Goal: Information Seeking & Learning: Learn about a topic

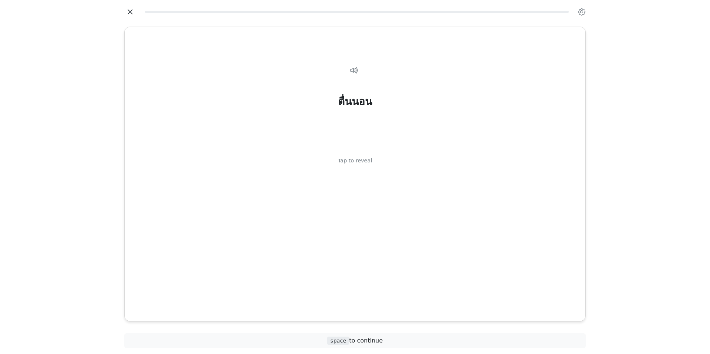
click at [130, 10] on icon "button" at bounding box center [130, 11] width 11 height 11
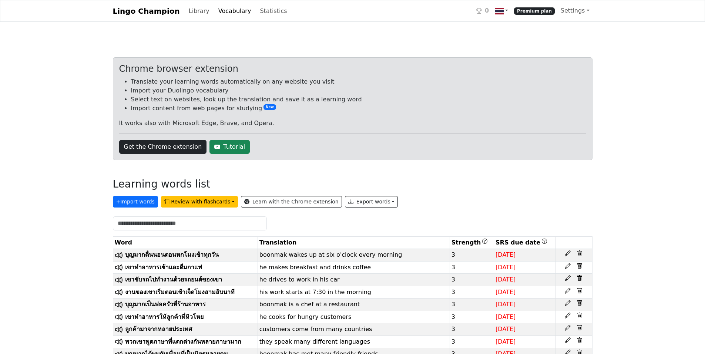
click at [579, 253] on icon at bounding box center [579, 254] width 2 height 3
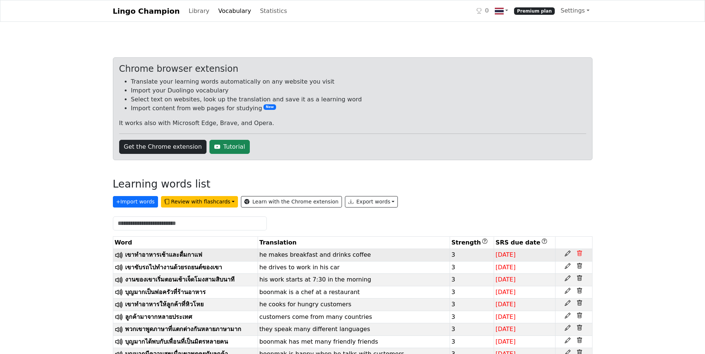
click at [579, 253] on icon at bounding box center [579, 254] width 2 height 3
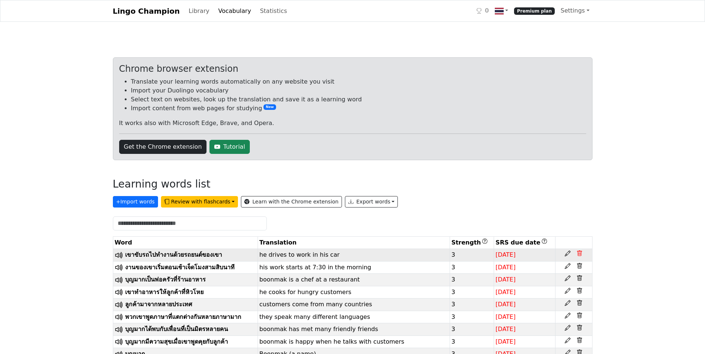
click at [579, 253] on icon at bounding box center [579, 254] width 2 height 3
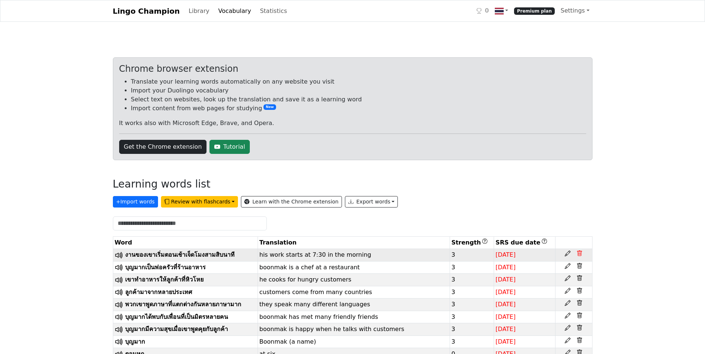
click at [579, 253] on icon at bounding box center [579, 254] width 2 height 3
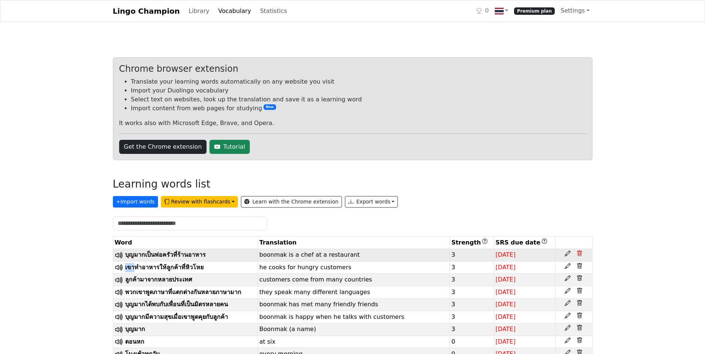
click at [579, 253] on icon at bounding box center [579, 254] width 2 height 3
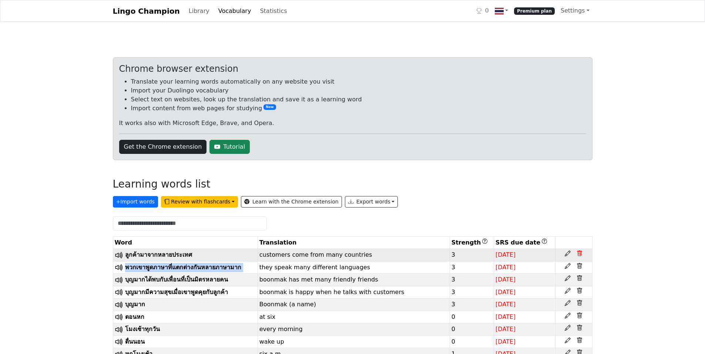
click at [579, 253] on icon at bounding box center [579, 254] width 2 height 3
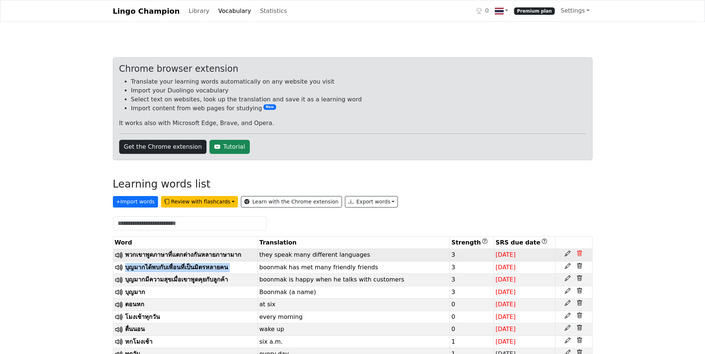
click at [579, 253] on icon at bounding box center [579, 254] width 2 height 3
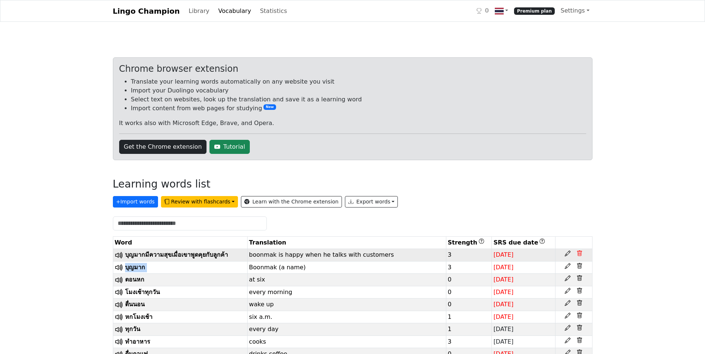
click at [579, 253] on icon at bounding box center [579, 254] width 2 height 3
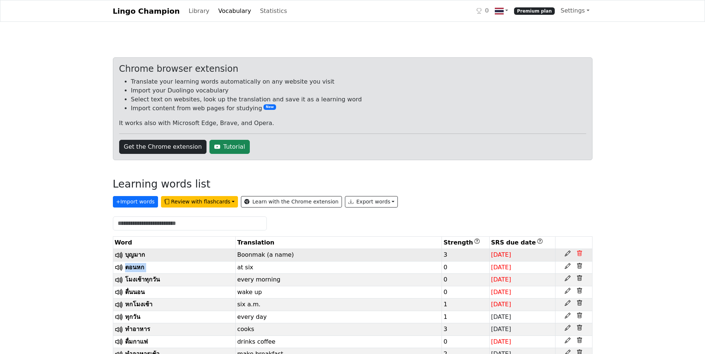
click at [579, 253] on icon at bounding box center [579, 254] width 2 height 3
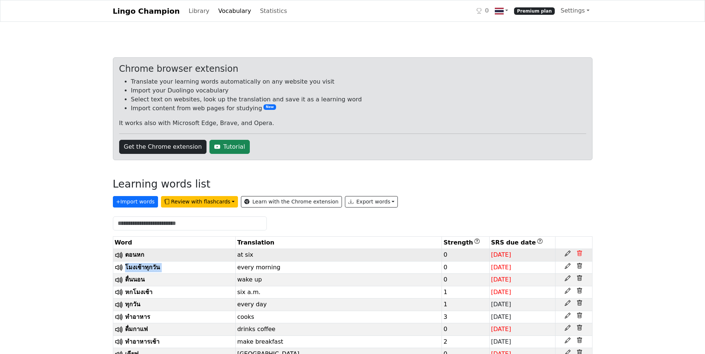
click at [579, 253] on icon at bounding box center [579, 254] width 2 height 3
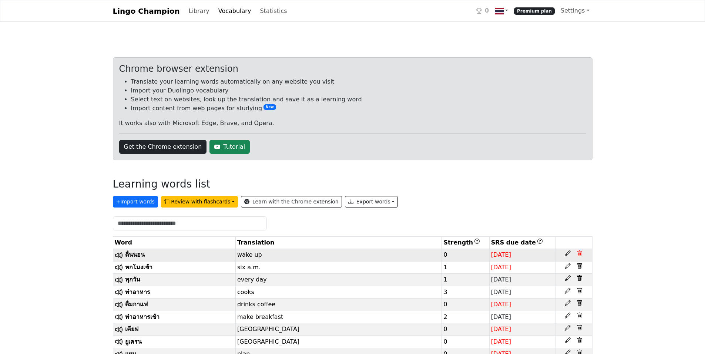
click at [579, 253] on icon at bounding box center [579, 254] width 2 height 3
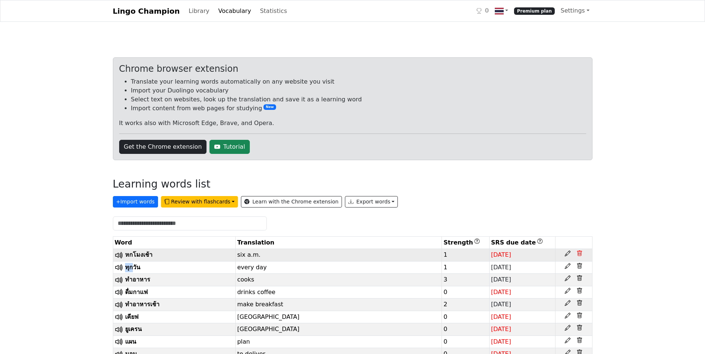
click at [579, 253] on icon at bounding box center [579, 254] width 2 height 3
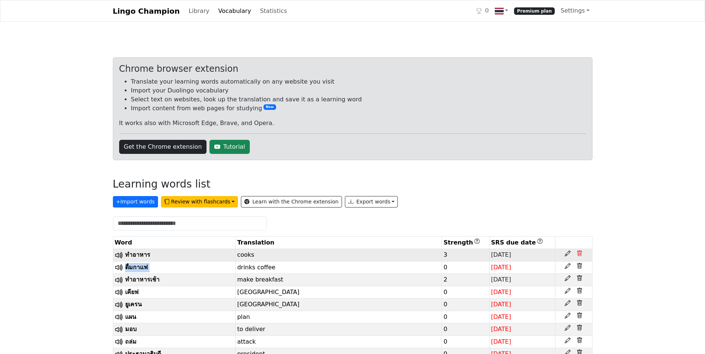
click at [579, 253] on icon at bounding box center [579, 254] width 2 height 3
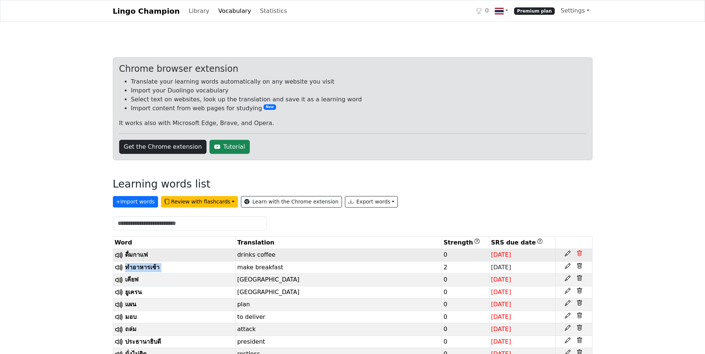
click at [579, 253] on icon at bounding box center [579, 254] width 2 height 3
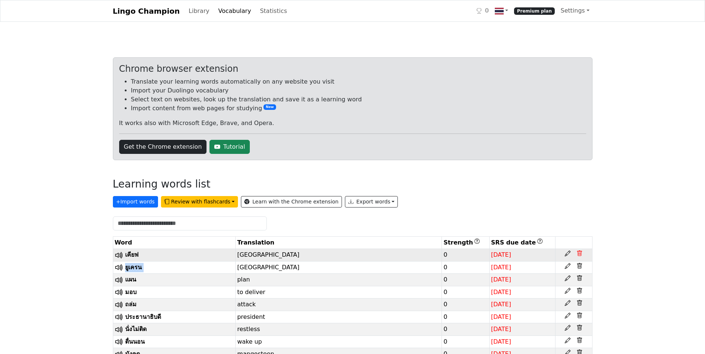
click at [579, 253] on icon at bounding box center [579, 254] width 2 height 3
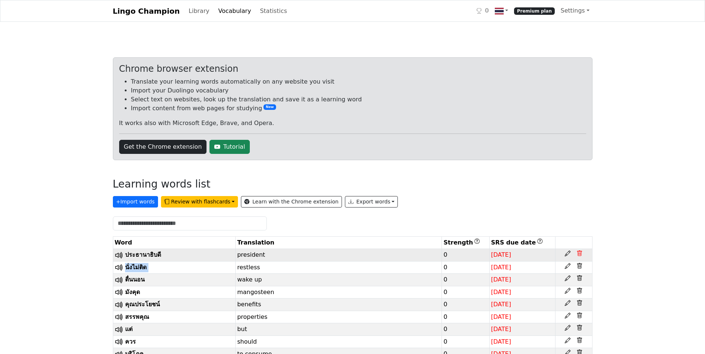
click at [579, 253] on icon at bounding box center [579, 254] width 2 height 3
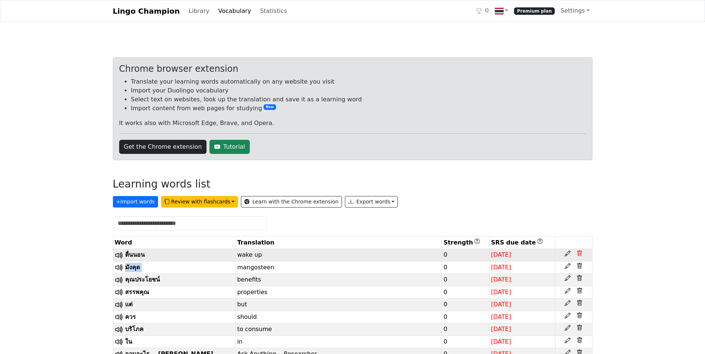
click at [579, 253] on icon at bounding box center [579, 254] width 2 height 3
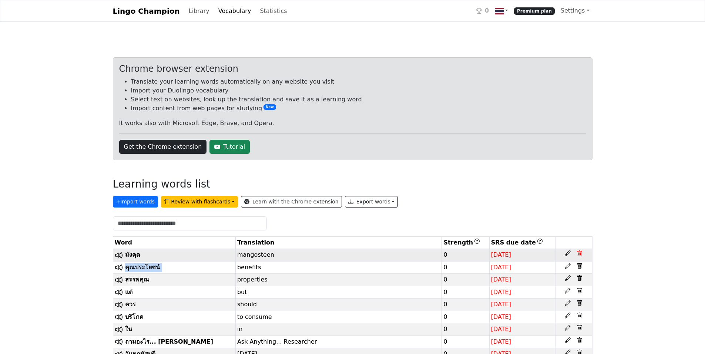
click at [579, 253] on icon at bounding box center [579, 254] width 2 height 3
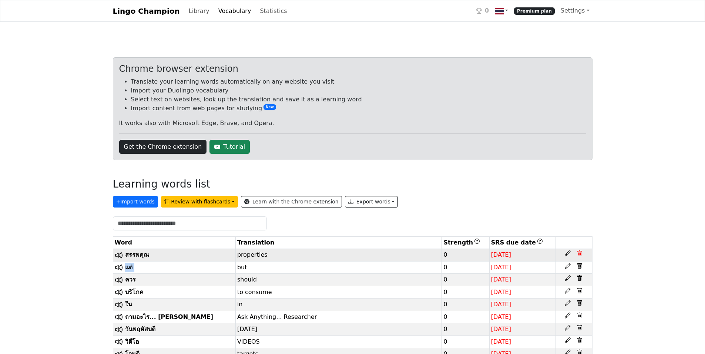
click at [579, 253] on icon at bounding box center [579, 254] width 2 height 3
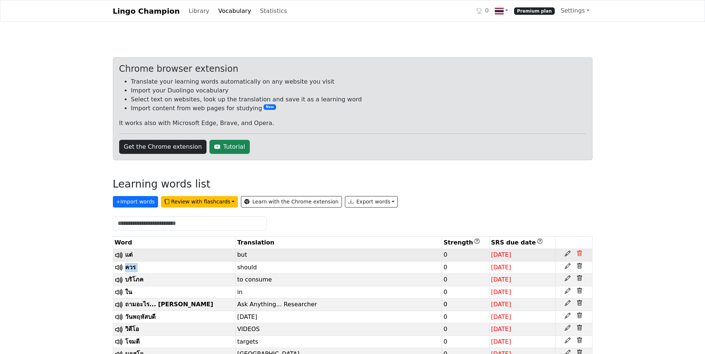
click at [579, 253] on icon at bounding box center [579, 254] width 2 height 3
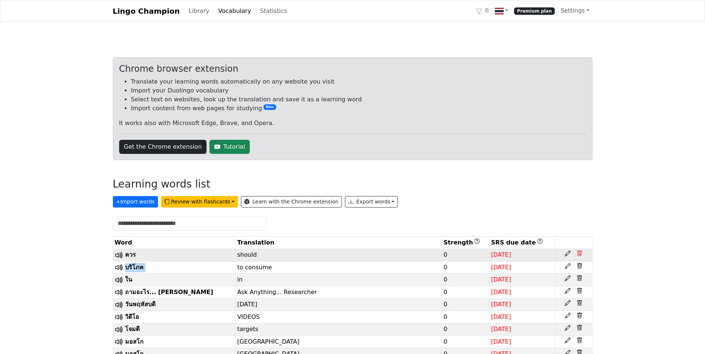
click at [579, 253] on icon at bounding box center [579, 254] width 2 height 3
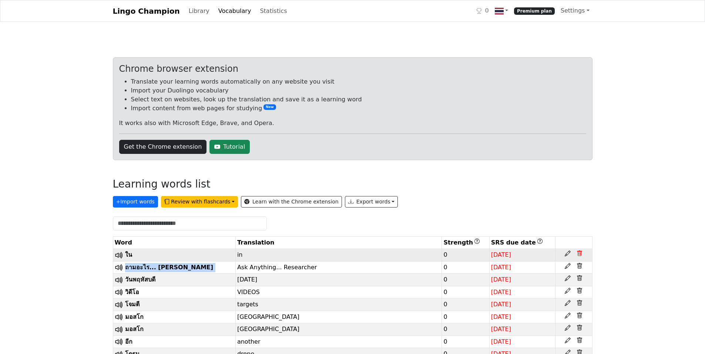
click at [579, 253] on icon at bounding box center [579, 254] width 2 height 3
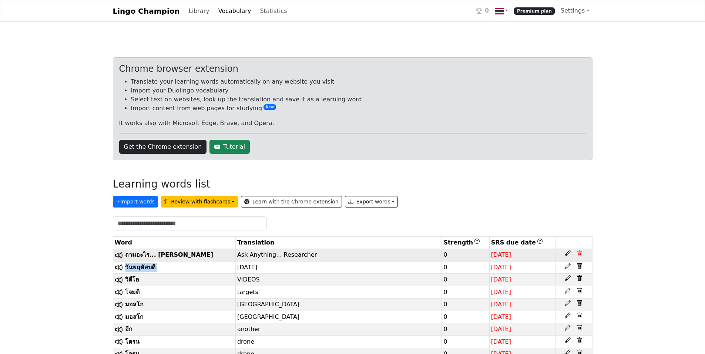
click at [579, 253] on icon at bounding box center [579, 254] width 2 height 3
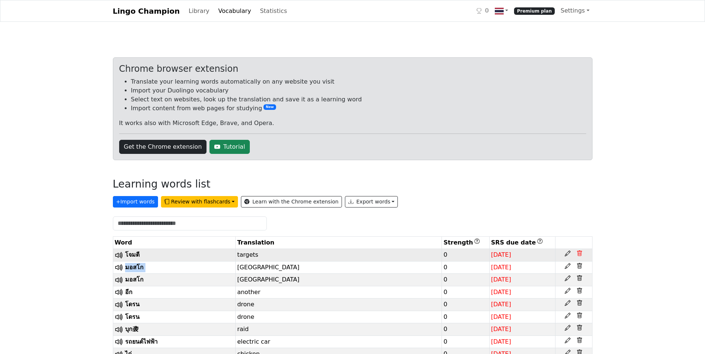
click at [579, 253] on icon at bounding box center [579, 254] width 2 height 3
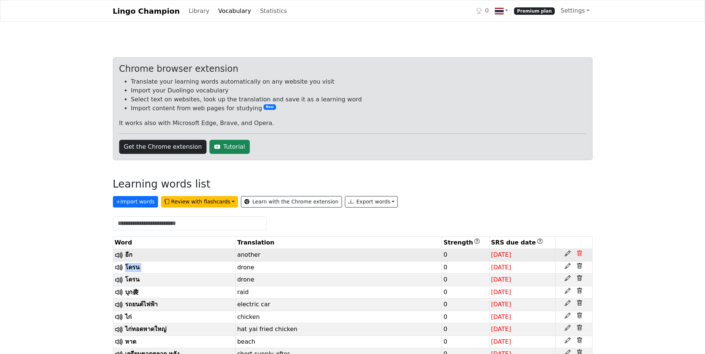
click at [579, 253] on icon at bounding box center [579, 254] width 2 height 3
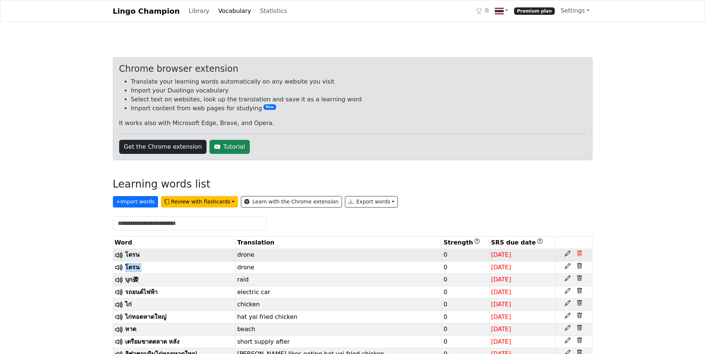
click at [579, 253] on icon at bounding box center [579, 254] width 2 height 3
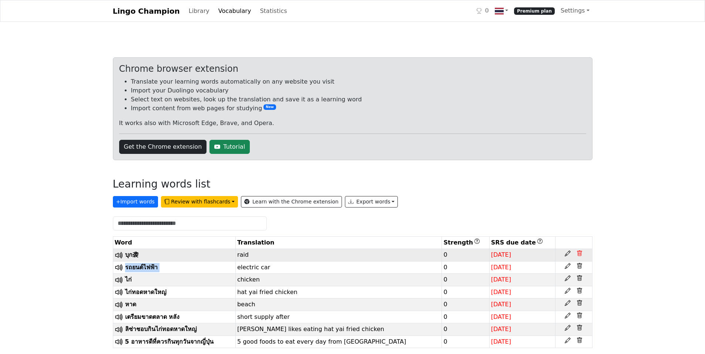
click at [579, 253] on icon at bounding box center [579, 254] width 2 height 3
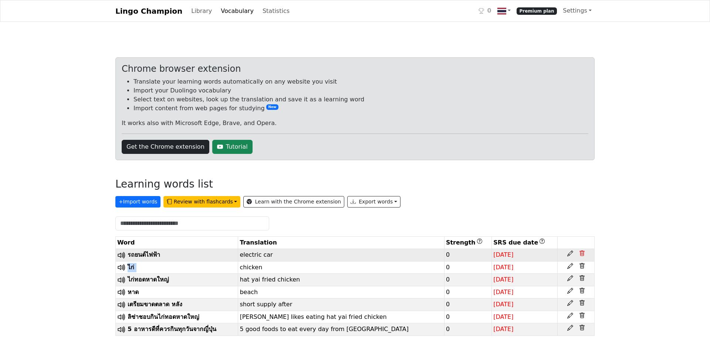
click at [579, 253] on div at bounding box center [577, 254] width 34 height 6
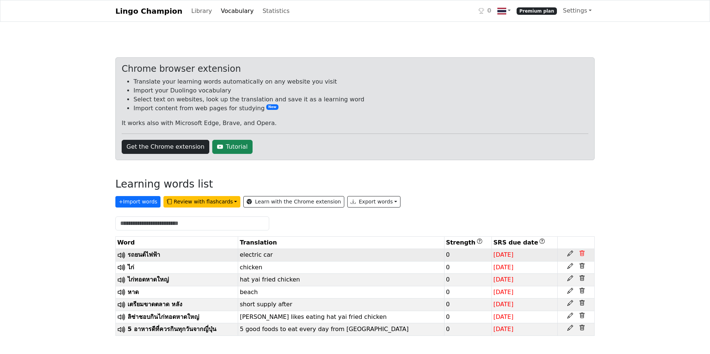
click at [583, 251] on icon at bounding box center [582, 254] width 6 height 6
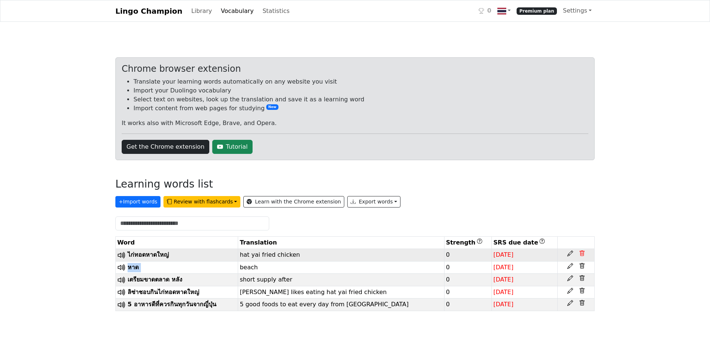
click at [583, 251] on icon at bounding box center [582, 254] width 6 height 6
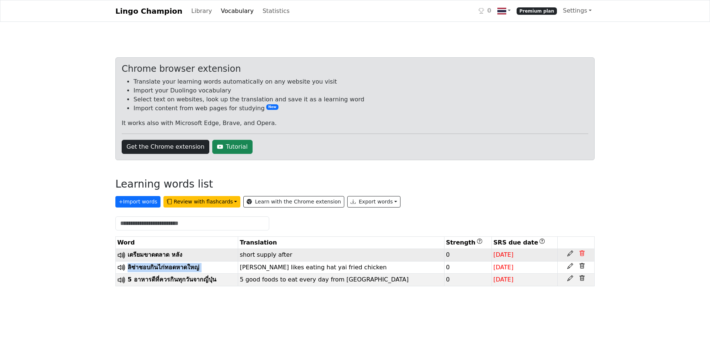
click at [583, 251] on icon at bounding box center [582, 254] width 6 height 6
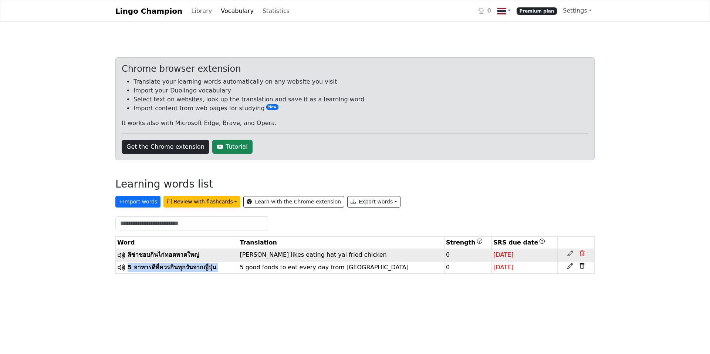
click at [583, 251] on icon at bounding box center [582, 254] width 6 height 6
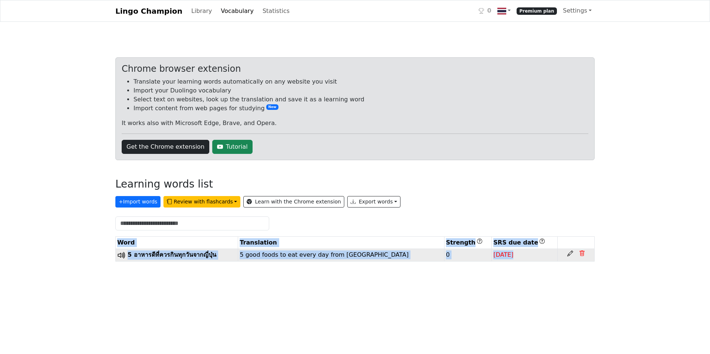
click at [583, 251] on icon at bounding box center [582, 254] width 6 height 6
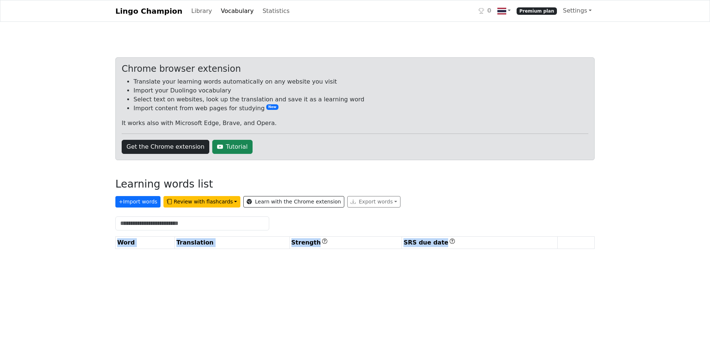
click at [583, 251] on div "Chrome browser extension Translate your learning words automatically on any web…" at bounding box center [355, 156] width 480 height 198
click at [31, 167] on div "Lingo Champion Library Vocabulary Statistics 0 Premium plan Settings Browser ex…" at bounding box center [355, 146] width 710 height 293
click at [188, 9] on link "Library" at bounding box center [201, 11] width 27 height 15
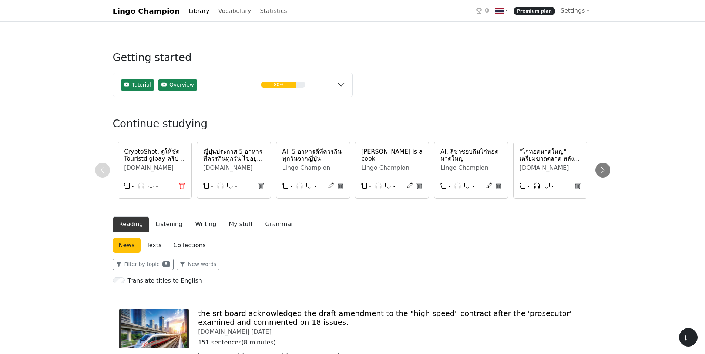
click at [181, 186] on icon at bounding box center [182, 186] width 7 height 7
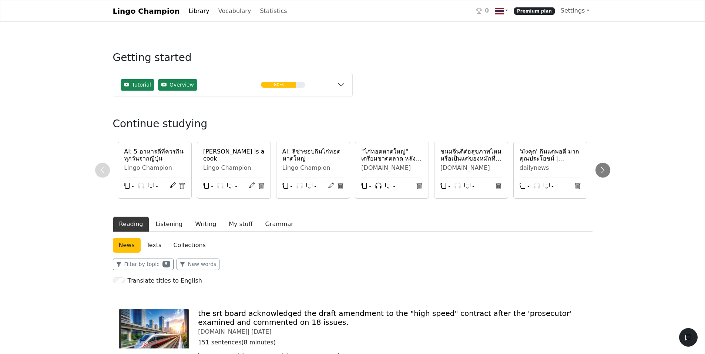
click at [181, 186] on icon at bounding box center [182, 186] width 7 height 7
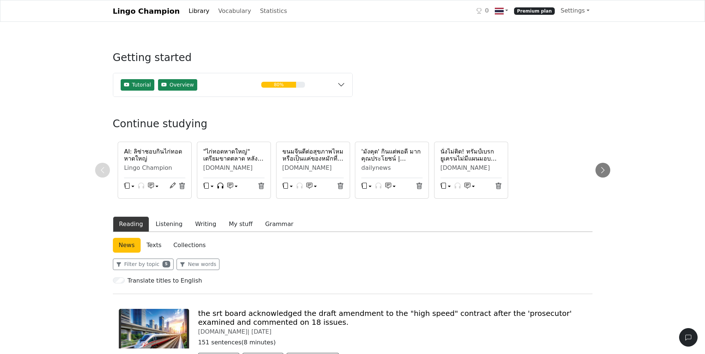
click at [181, 186] on icon at bounding box center [182, 186] width 7 height 7
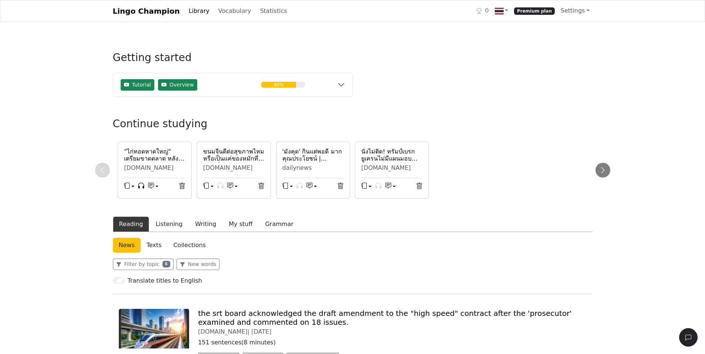
click at [181, 186] on icon at bounding box center [182, 186] width 7 height 7
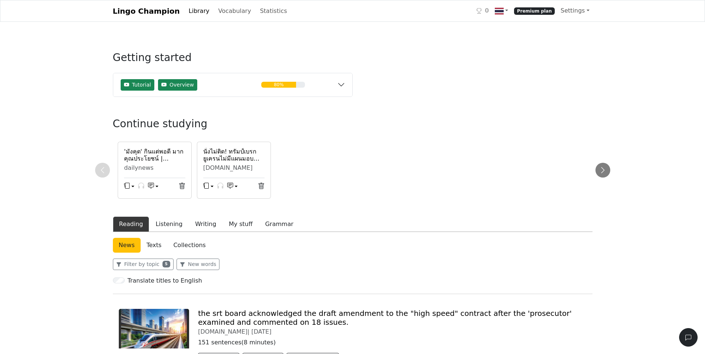
click at [181, 186] on icon at bounding box center [182, 186] width 7 height 7
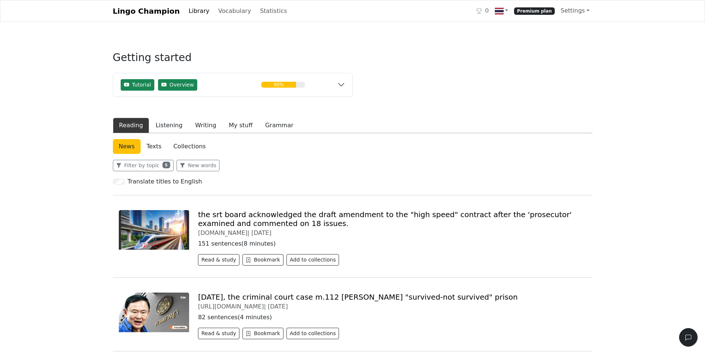
click at [302, 167] on div "Filter by topic 5 New words" at bounding box center [353, 165] width 480 height 11
click at [382, 152] on div "News Texts Collections" at bounding box center [353, 146] width 480 height 15
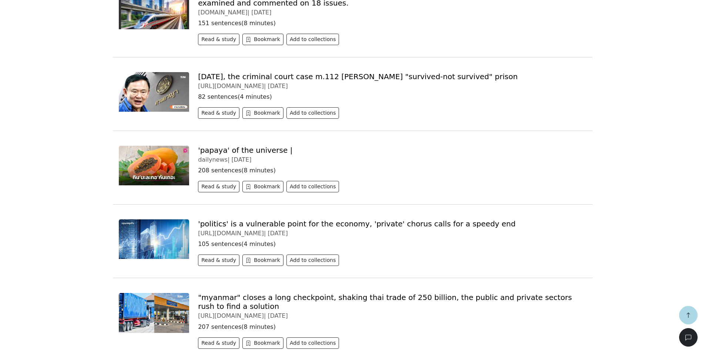
scroll to position [222, 0]
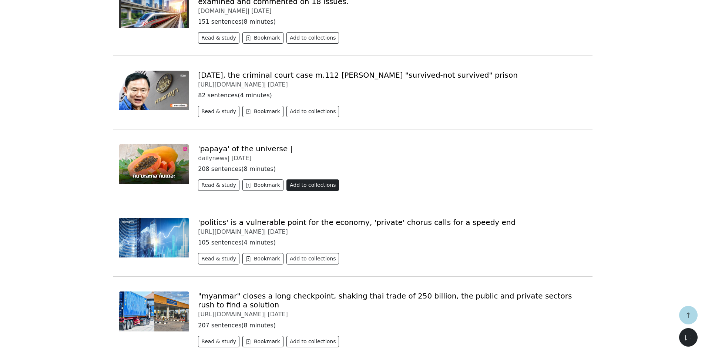
click at [302, 185] on button "Add to collections" at bounding box center [312, 184] width 53 height 11
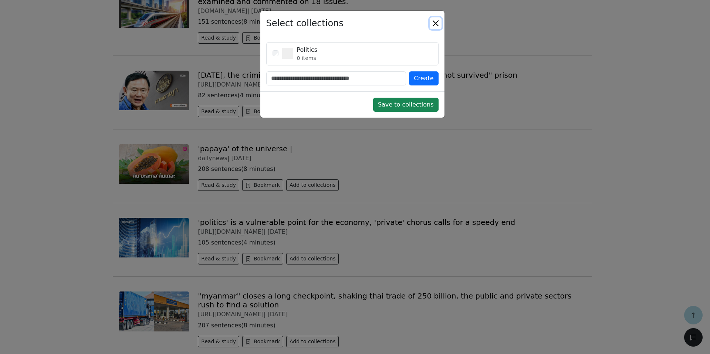
click at [436, 20] on button "Close" at bounding box center [436, 23] width 12 height 12
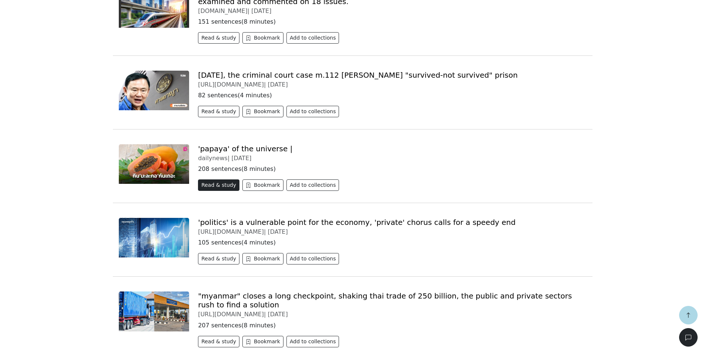
click at [218, 184] on button "Read & study" at bounding box center [218, 184] width 41 height 11
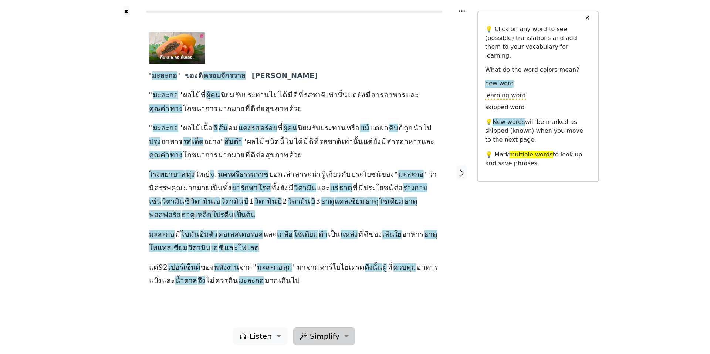
click at [272, 336] on span "Simplify" at bounding box center [261, 336] width 22 height 11
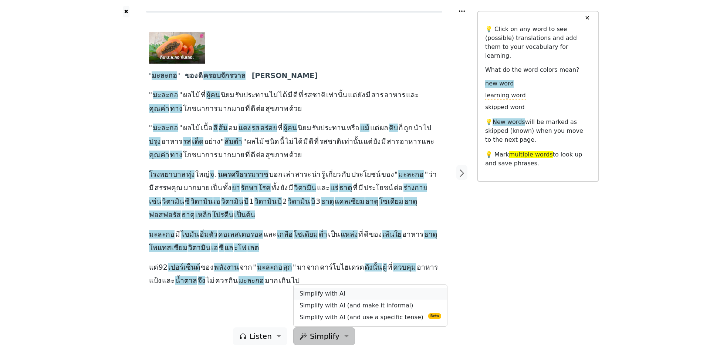
click at [321, 292] on link "Simplify with AI" at bounding box center [371, 294] width 154 height 12
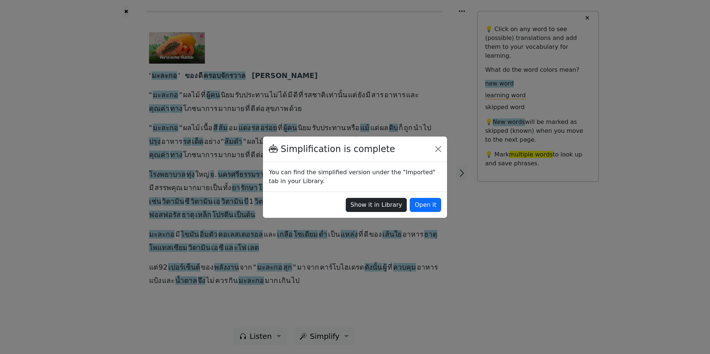
click at [383, 206] on button "Show it in Library" at bounding box center [376, 205] width 61 height 14
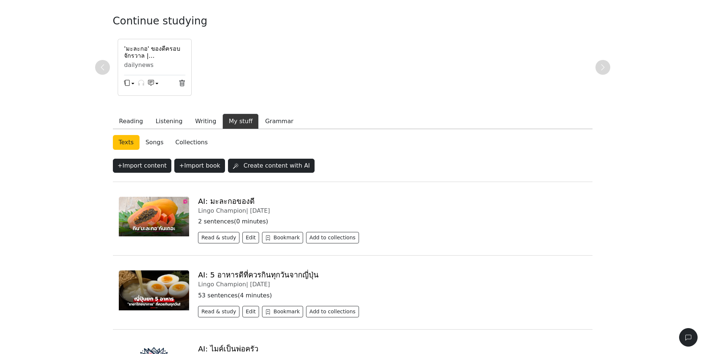
scroll to position [104, 0]
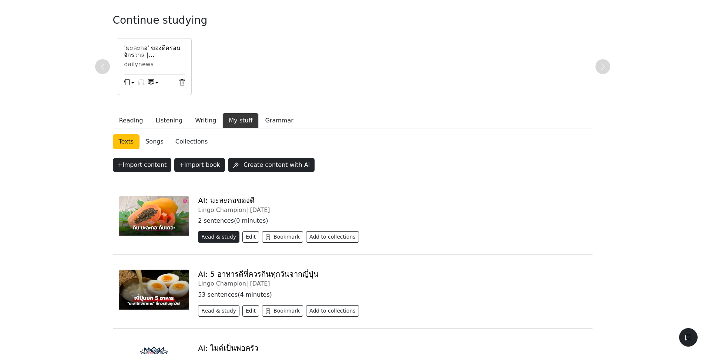
click at [217, 235] on button "Read & study" at bounding box center [218, 236] width 41 height 11
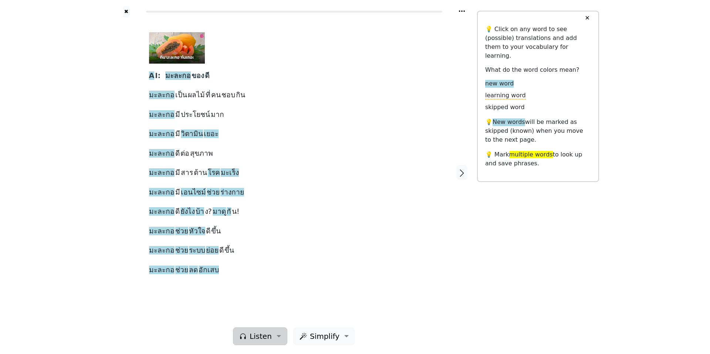
click at [259, 332] on span "Listen" at bounding box center [261, 336] width 22 height 11
click at [269, 292] on link "Generate audio for the content" at bounding box center [285, 294] width 104 height 12
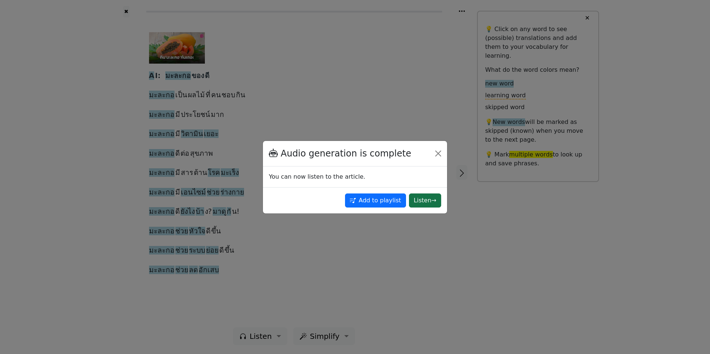
click at [420, 198] on button "Listen →" at bounding box center [425, 201] width 32 height 14
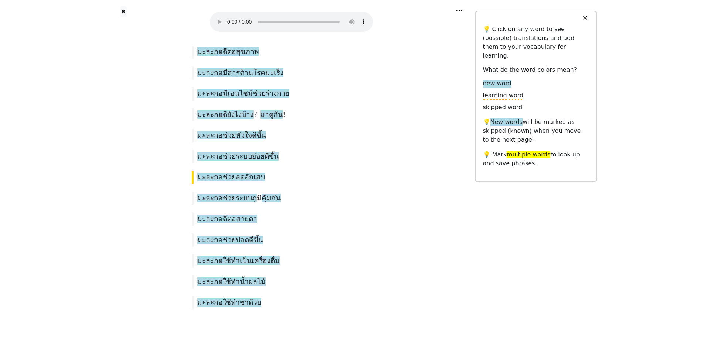
scroll to position [101, 0]
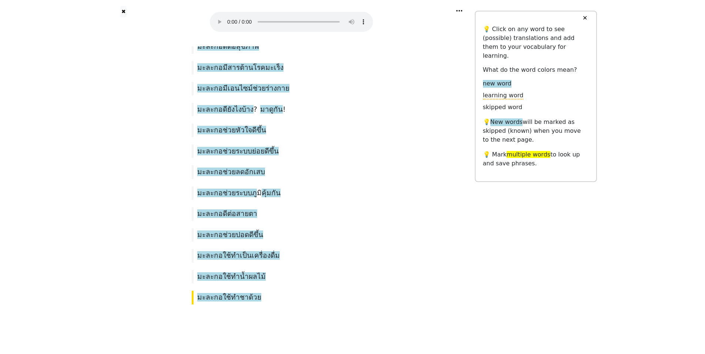
click at [87, 108] on div "✖ AI : มะละกอของดี . มะละกอเป็ นผลไม้ ที่ คนชอบกิ น มะละกอมี ประโยชน์ มาก มะละก…" at bounding box center [352, 127] width 705 height 456
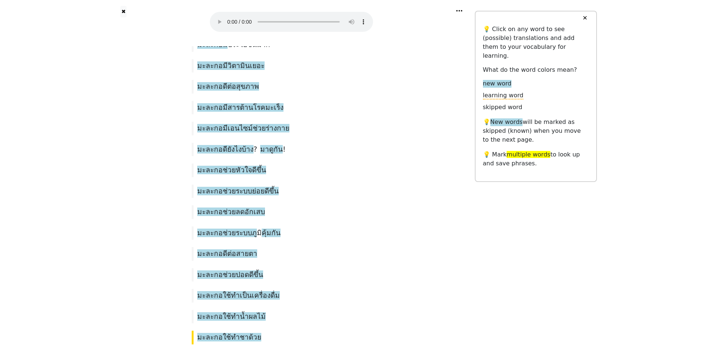
scroll to position [0, 0]
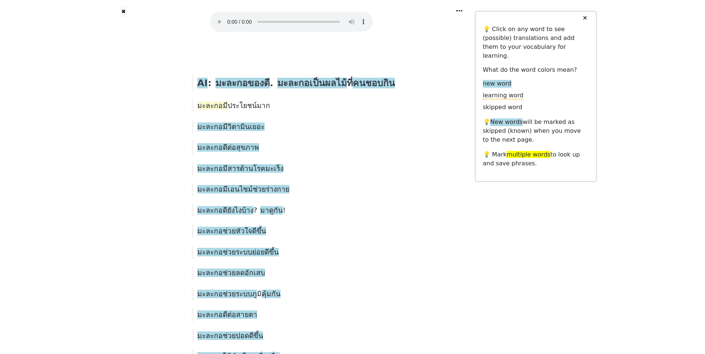
click at [203, 104] on span "มะละกอมี" at bounding box center [212, 105] width 30 height 9
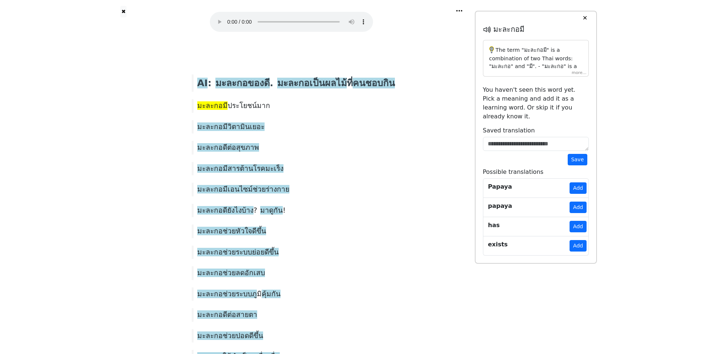
click at [203, 104] on span "มะละกอมี" at bounding box center [212, 105] width 30 height 9
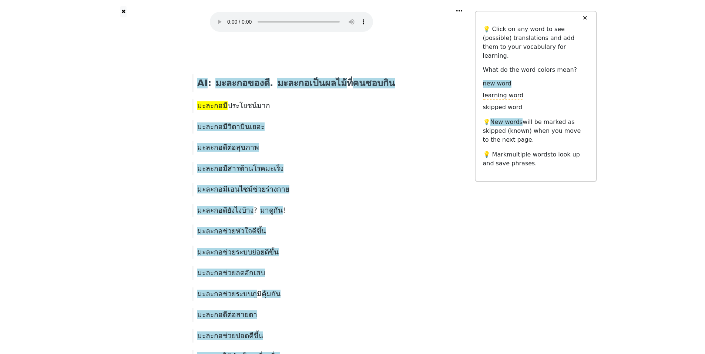
click at [203, 104] on span "มะละกอมี" at bounding box center [212, 105] width 30 height 9
click at [209, 103] on span "มะละกอมี" at bounding box center [212, 105] width 30 height 9
click at [585, 15] on button "✕" at bounding box center [585, 17] width 14 height 13
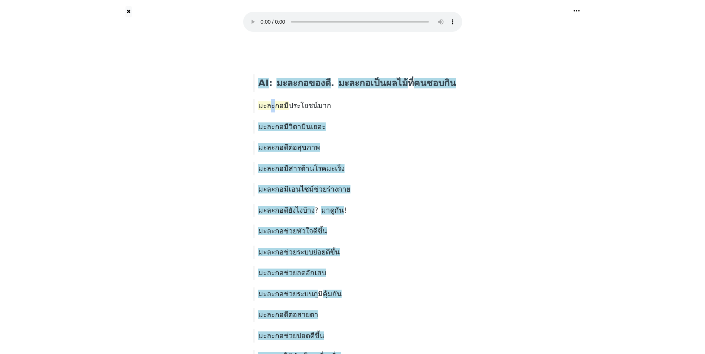
click at [270, 105] on span "มะละกอมี" at bounding box center [273, 105] width 30 height 9
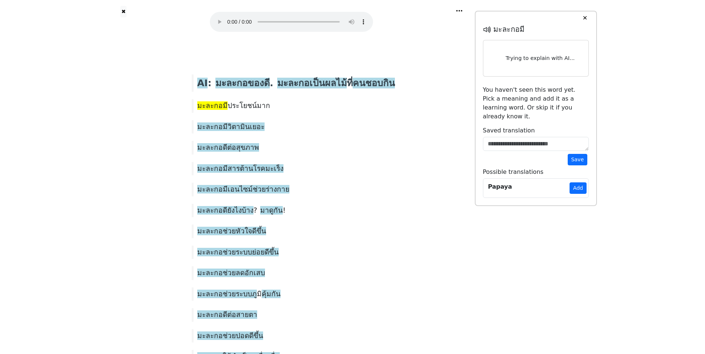
click at [204, 103] on span "มะละกอมี" at bounding box center [212, 105] width 30 height 9
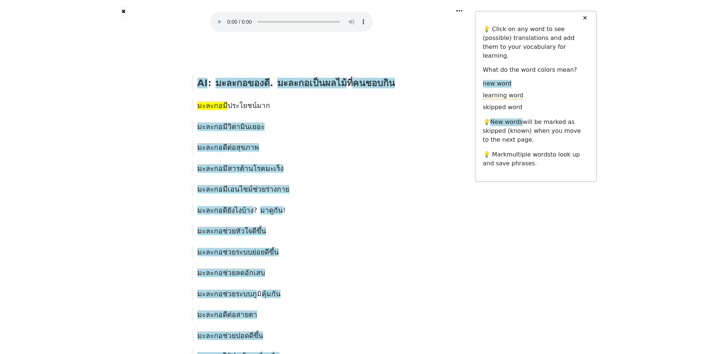
click at [204, 103] on span "มะละกอมี" at bounding box center [212, 105] width 30 height 9
click at [280, 108] on div "มะละกอมี ประโยชน์ มาก" at bounding box center [291, 105] width 207 height 13
click at [239, 83] on span "มะละกอของดี" at bounding box center [242, 83] width 54 height 11
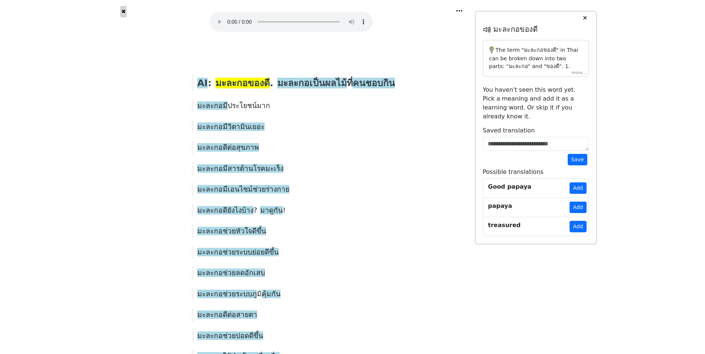
click at [122, 9] on button "✖" at bounding box center [123, 11] width 6 height 11
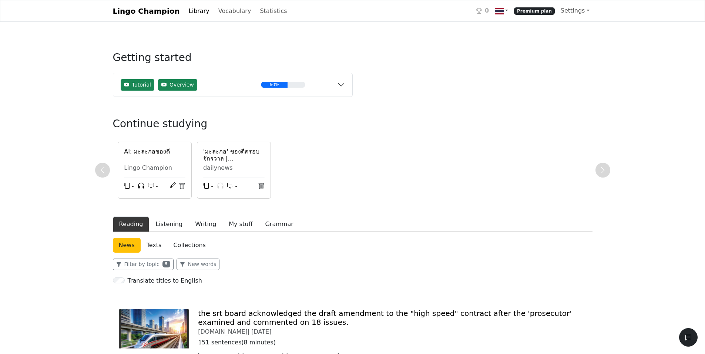
click at [151, 160] on div "AI: มะละกอของดี" at bounding box center [154, 155] width 61 height 15
click at [147, 160] on div "AI: มะละกอของดี" at bounding box center [154, 155] width 61 height 15
click at [126, 186] on icon "button" at bounding box center [127, 186] width 6 height 6
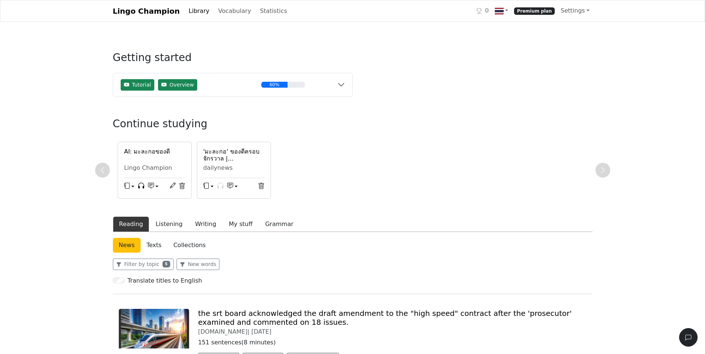
click at [133, 187] on button "button" at bounding box center [129, 186] width 10 height 11
click at [152, 186] on icon "button" at bounding box center [151, 186] width 6 height 6
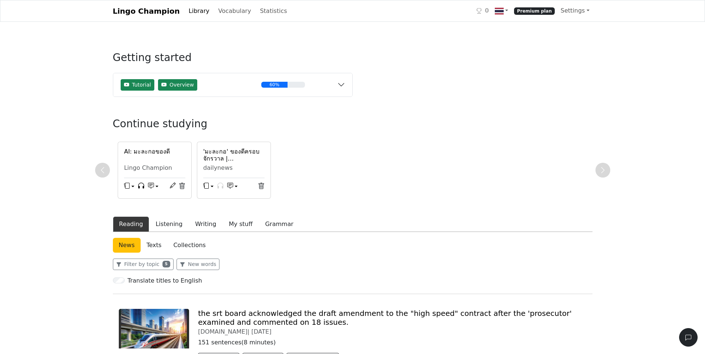
click at [146, 152] on h6 "AI: มะละกอของดี" at bounding box center [154, 151] width 61 height 7
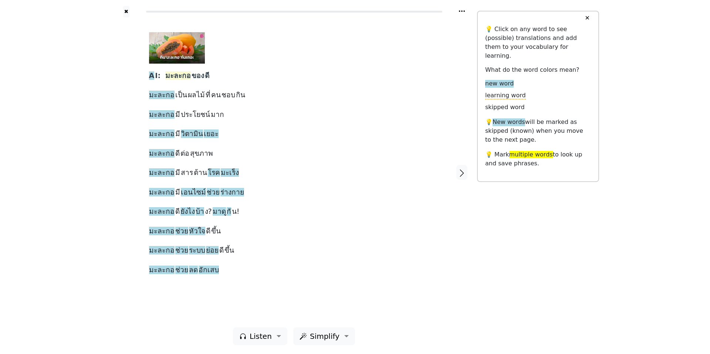
click at [176, 78] on span "มะละกอ" at bounding box center [178, 75] width 26 height 9
click at [180, 63] on button "Save" at bounding box center [188, 63] width 16 height 10
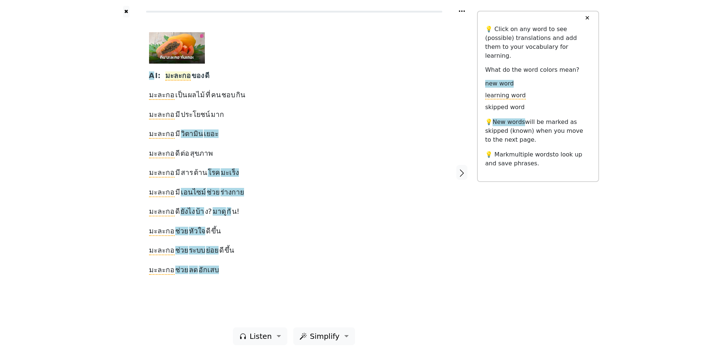
click at [171, 76] on span "มะละกอ" at bounding box center [178, 75] width 26 height 9
click at [199, 77] on span "ของ" at bounding box center [198, 75] width 13 height 9
click at [205, 77] on span "ดี" at bounding box center [207, 75] width 4 height 9
click at [279, 74] on div "A I: มะละกอ ของ ดี มะละกอ เป็น ผลไม้ ที่ คน ชอบ กิน มะละกอ มี ประโยชน์ มาก มะละ…" at bounding box center [294, 154] width 290 height 245
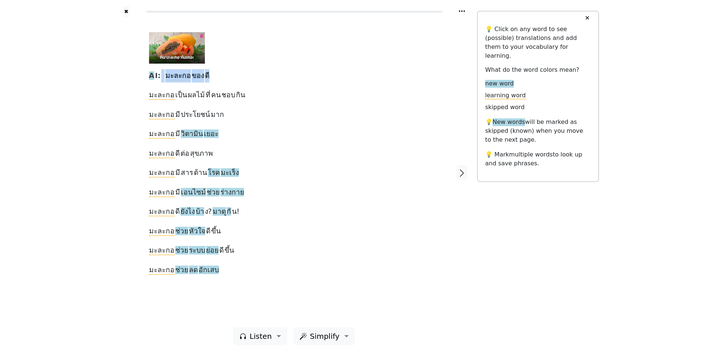
drag, startPoint x: 159, startPoint y: 76, endPoint x: 221, endPoint y: 79, distance: 61.5
click at [221, 79] on div "A I: มะละกอ ของ ดี มะละกอ เป็น ผลไม้ ที่ คน ชอบ กิน มะละกอ มี ประโยชน์ มาก มะละ…" at bounding box center [294, 154] width 290 height 245
drag, startPoint x: 216, startPoint y: 77, endPoint x: 163, endPoint y: 81, distance: 52.7
click at [163, 81] on div "A I: มะละกอ ของ ดี มะละกอ เป็น ผลไม้ ที่ คน ชอบ กิน มะละกอ มี ประโยชน์ มาก มะละ…" at bounding box center [294, 154] width 290 height 245
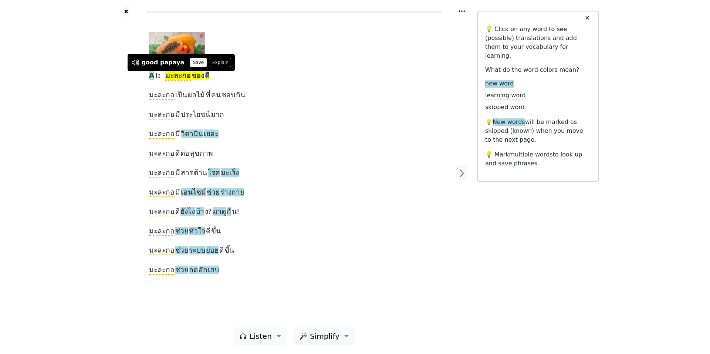
click at [190, 60] on button "Save" at bounding box center [198, 63] width 16 height 10
click at [307, 39] on div at bounding box center [291, 47] width 285 height 31
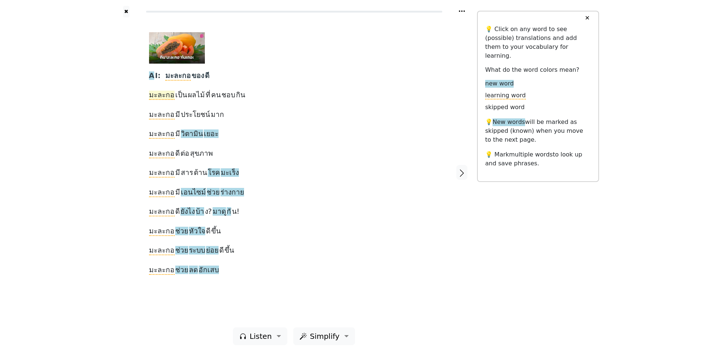
click at [160, 95] on span "มะละกอ" at bounding box center [162, 95] width 26 height 9
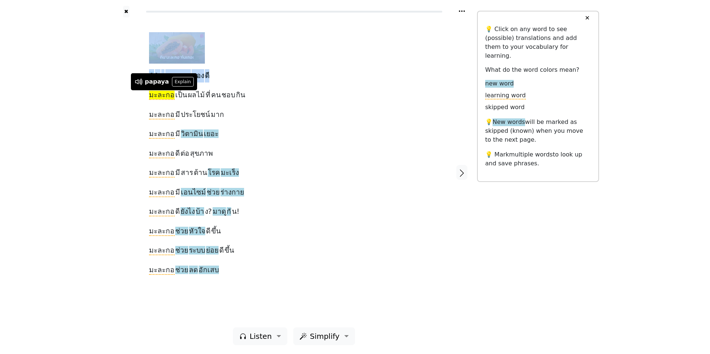
drag, startPoint x: 257, startPoint y: 82, endPoint x: 261, endPoint y: 63, distance: 19.2
click at [261, 63] on div "A I: มะละกอ ของ ดี มะละกอ เป็น ผลไม้ ที่ คน ชอบ กิน มะละกอ มี ประโยชน์ มาก มะละ…" at bounding box center [294, 154] width 290 height 245
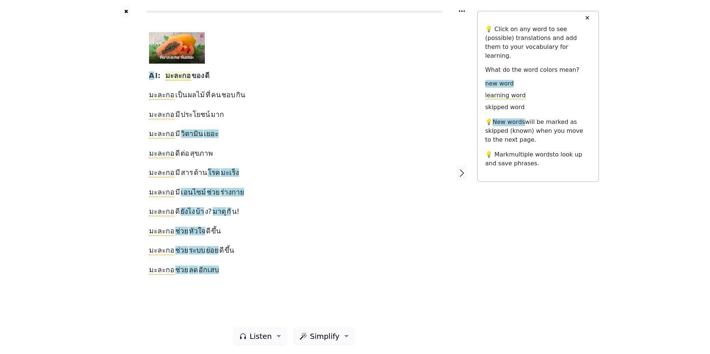
click at [175, 75] on span "มะละกอ" at bounding box center [178, 75] width 26 height 9
click at [286, 61] on div at bounding box center [291, 47] width 285 height 31
click at [384, 154] on div "A I: มะละกอ ของ ดี มะละกอ เป็น ผลไม้ ที่ คน ชอบ กิน มะละกอ มี ประโยชน์ มาก มะละ…" at bounding box center [294, 154] width 290 height 245
click at [172, 78] on span "มะละกอ" at bounding box center [178, 75] width 26 height 9
click at [171, 75] on span "มะละกอ" at bounding box center [178, 75] width 26 height 9
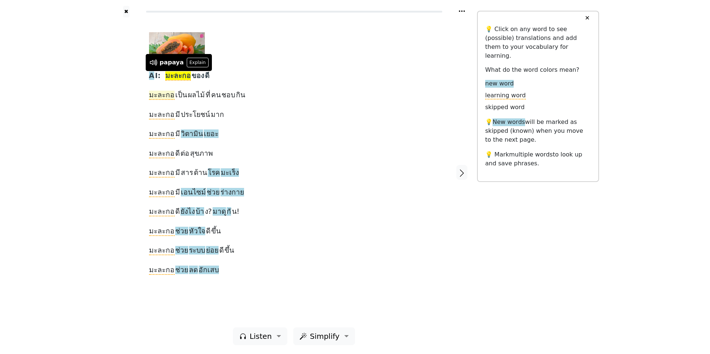
click at [159, 96] on span "มะละกอ" at bounding box center [162, 95] width 26 height 9
click at [273, 70] on div "A I: มะละกอ ของ ดี มะละกอ เป็น ผลไม้ ที่ คน ชอบ กิน มะละกอ มี ประโยชน์ มาก มะละ…" at bounding box center [294, 154] width 290 height 245
click at [169, 75] on span "มะละกอ" at bounding box center [178, 75] width 26 height 9
click at [162, 94] on span "มะละกอ" at bounding box center [162, 95] width 26 height 9
click at [288, 73] on div "A I: มะละกอ ของ ดี มะละกอ เป็น ผลไม้ ที่ คน ชอบ กิน มะละกอ มี ประโยชน์ มาก มะละ…" at bounding box center [294, 154] width 290 height 245
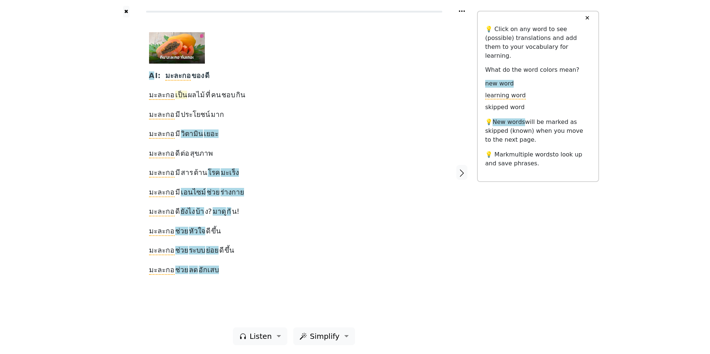
click at [182, 95] on span "เป็น" at bounding box center [181, 95] width 12 height 9
click at [190, 95] on span "ผลไม้" at bounding box center [196, 95] width 17 height 9
click at [206, 94] on span "ที่" at bounding box center [208, 95] width 5 height 9
click at [211, 94] on span "คน" at bounding box center [216, 95] width 10 height 9
click at [224, 94] on span "ชอบ" at bounding box center [229, 95] width 14 height 9
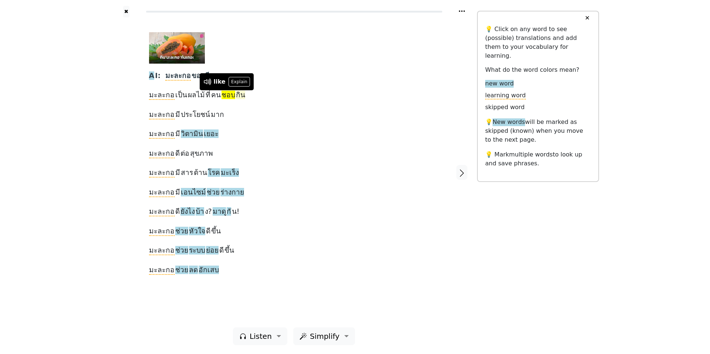
click at [236, 95] on span "กิน" at bounding box center [240, 95] width 9 height 9
click at [253, 102] on div "A I: มะละกอ ของ ดี มะละกอ เป็น ผลไม้ ที่ คน ชอบ กิน มะละกอ มี ประโยชน์ มาก มะละ…" at bounding box center [294, 154] width 290 height 245
drag, startPoint x: 147, startPoint y: 92, endPoint x: 245, endPoint y: 101, distance: 98.8
click at [245, 101] on div "A I: มะละกอ ของ ดี มะละกอ เป็น ผลไม้ ที่ คน ชอบ กิน มะละกอ มี ประโยชน์ มาก มะละ…" at bounding box center [294, 172] width 305 height 310
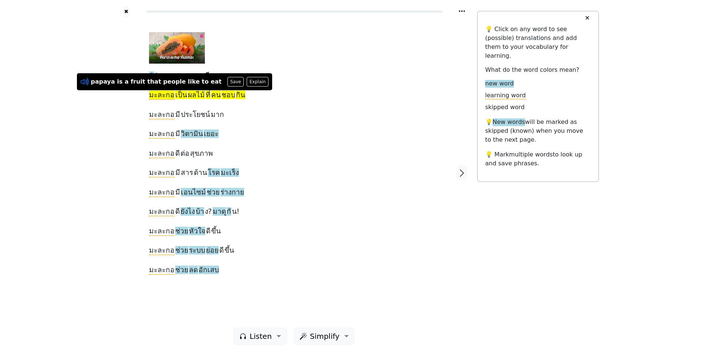
click at [84, 80] on icon at bounding box center [84, 82] width 6 height 6
click at [277, 110] on div "A I: มะละกอ ของ ดี มะละกอ เป็น ผลไม้ ที่ คน ชอบ กิน มะละกอ มี ประโยชน์ มาก มะละ…" at bounding box center [294, 154] width 290 height 245
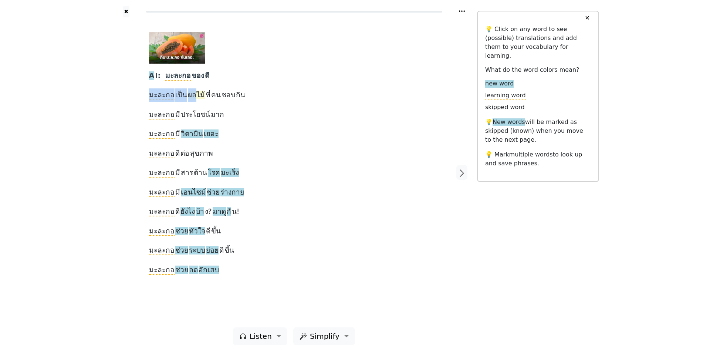
drag, startPoint x: 143, startPoint y: 96, endPoint x: 194, endPoint y: 100, distance: 50.8
click at [194, 100] on div "A I: มะละกอ ของ ดี มะละกอ เป็น ผลไม้ ที่ คน ชอบ กิน มะละกอ มี ประโยชน์ มาก มะละ…" at bounding box center [294, 172] width 305 height 310
click at [167, 80] on button "Save" at bounding box center [173, 82] width 16 height 10
drag, startPoint x: 145, startPoint y: 95, endPoint x: 243, endPoint y: 98, distance: 98.1
click at [243, 98] on div "A I: มะละกอ ของ ดี มะละกอ เป็น ผลไม้ ที่ คน ชอบ กิน มะละกอ มี ประโยชน์ มาก มะละ…" at bounding box center [294, 172] width 305 height 310
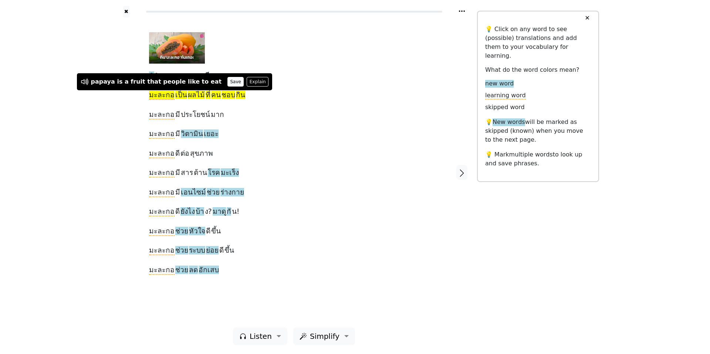
click at [228, 80] on button "Save" at bounding box center [236, 82] width 16 height 10
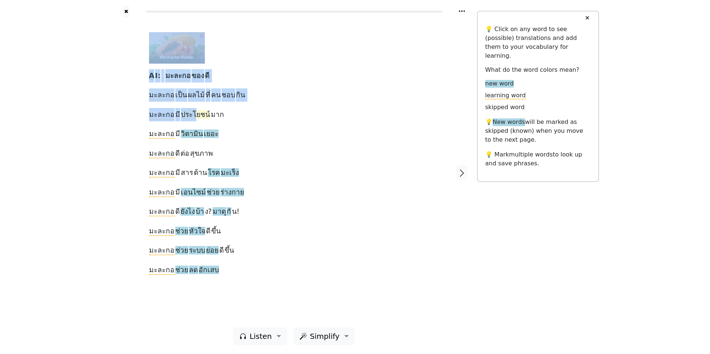
drag, startPoint x: 140, startPoint y: 113, endPoint x: 190, endPoint y: 119, distance: 51.0
click at [191, 119] on div "A I: มะละกอ ของ ดี มะละกอ เป็น ผลไม้ ที่ คน ชอบ กิน มะละกอ มี ประโยชน์ มาก มะละ…" at bounding box center [294, 172] width 366 height 310
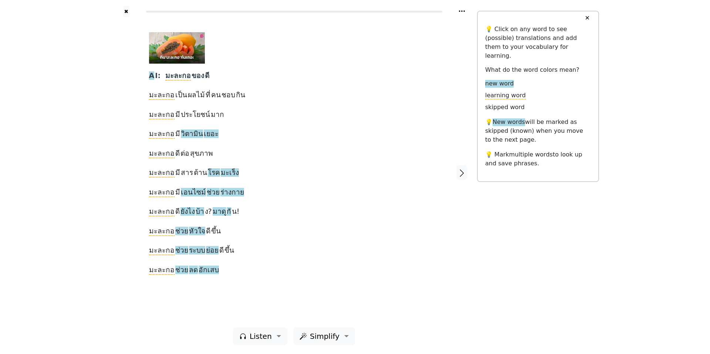
click at [269, 119] on div "A I: มะละกอ ของ ดี มะละกอ เป็น ผลไม้ ที่ คน ชอบ กิน มะละกอ มี ประโยชน์ มาก มะละ…" at bounding box center [294, 154] width 290 height 245
drag, startPoint x: 149, startPoint y: 114, endPoint x: 225, endPoint y: 121, distance: 76.9
click at [225, 121] on div "A I: มะละกอ ของ ดี มะละกอ เป็น ผลไม้ ที่ คน ชอบ กิน มะละกอ มี ประโยชน์ มาก มะละ…" at bounding box center [294, 154] width 290 height 245
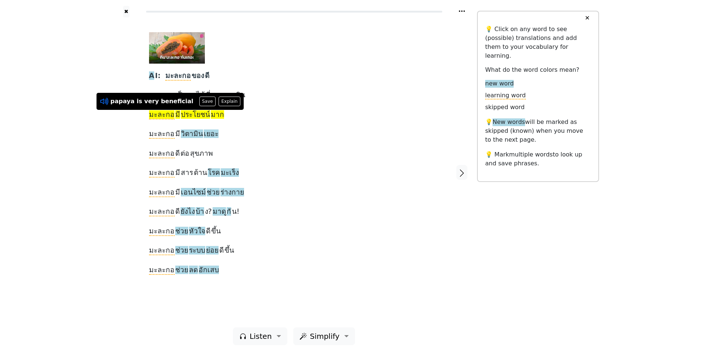
click at [103, 100] on icon at bounding box center [103, 102] width 6 height 6
click at [199, 101] on button "Save" at bounding box center [207, 102] width 16 height 10
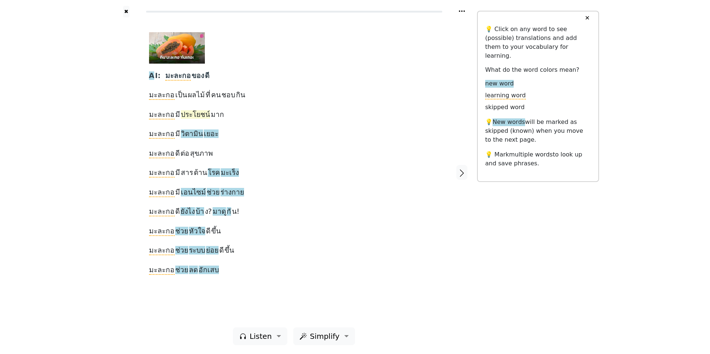
click at [185, 114] on span "ประโยชน์" at bounding box center [195, 114] width 29 height 9
click at [101, 105] on div "✖ A I: มะละกอ ของ ดี มะละกอ เป็น ผลไม้ ที่ คน ชอบ กิน มะละกอ มี ประโยชน์ มาก มะ…" at bounding box center [355, 177] width 710 height 354
click at [262, 119] on div "A I: มะละกอ ของ ดี มะละกอ เป็น ผลไม้ ที่ คน ชอบ กิน มะละกอ มี ประโยชน์ มาก มะละ…" at bounding box center [294, 154] width 290 height 245
drag, startPoint x: 142, startPoint y: 132, endPoint x: 233, endPoint y: 138, distance: 91.2
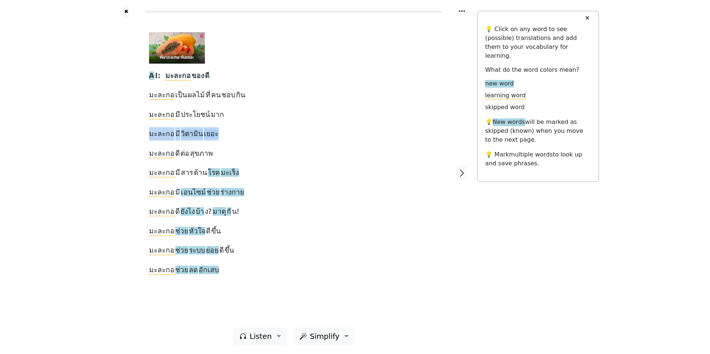
click at [233, 138] on div "A I: มะละกอ ของ ดี มะละกอ เป็น ผลไม้ ที่ คน ชอบ กิน มะละกอ มี ประโยชน์ มาก มะละ…" at bounding box center [294, 172] width 305 height 310
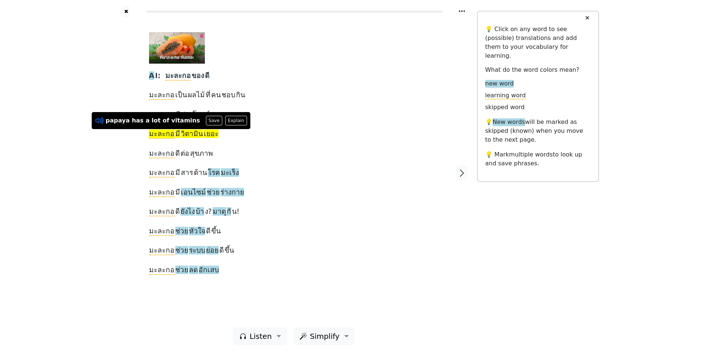
click at [98, 118] on icon at bounding box center [100, 121] width 10 height 10
click at [98, 119] on icon at bounding box center [98, 121] width 6 height 6
click at [206, 120] on button "Save" at bounding box center [214, 121] width 16 height 10
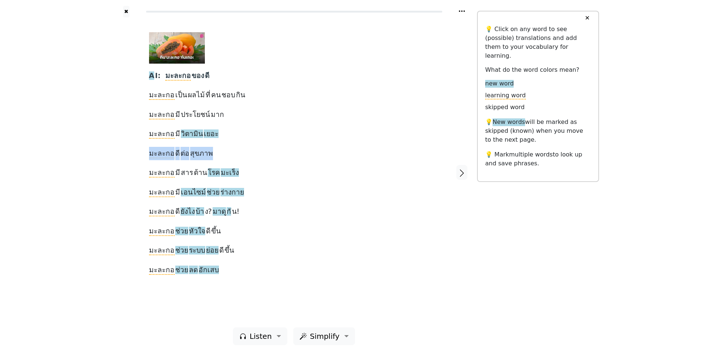
drag, startPoint x: 145, startPoint y: 152, endPoint x: 239, endPoint y: 157, distance: 94.9
click at [239, 157] on div "A I: มะละกอ ของ ดี มะละกอ เป็น ผลไม้ ที่ คน ชอบ กิน มะละกอ มี ประโยชน์ มาก มะละ…" at bounding box center [294, 172] width 305 height 310
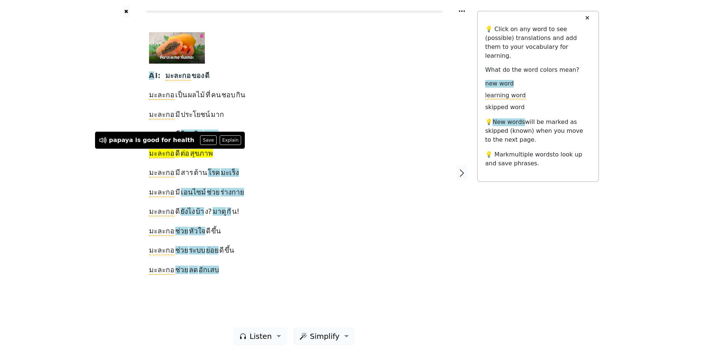
click at [240, 155] on div "A I: มะละกอ ของ ดี มะละกอ เป็น ผลไม้ ที่ คน ชอบ กิน มะละกอ มี ประโยชน์ มาก มะละ…" at bounding box center [294, 154] width 290 height 245
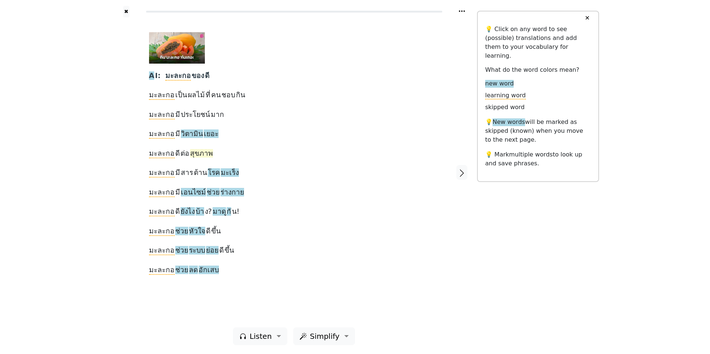
click at [194, 153] on span "สุขภาพ" at bounding box center [201, 153] width 23 height 9
click at [174, 138] on icon at bounding box center [178, 140] width 10 height 10
drag, startPoint x: 353, startPoint y: 147, endPoint x: 349, endPoint y: 140, distance: 8.0
click at [349, 140] on div "A I: มะละกอ ของ ดี มะละกอ เป็น ผลไม้ ที่ คน ชอบ กิน มะละกอ มี ประโยชน์ มาก มะละ…" at bounding box center [294, 154] width 290 height 245
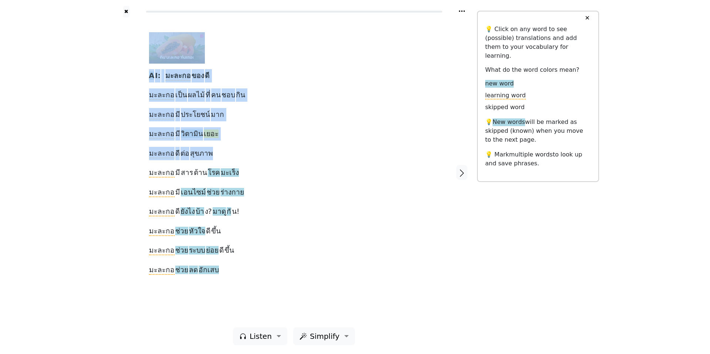
drag, startPoint x: 140, startPoint y: 155, endPoint x: 233, endPoint y: 160, distance: 94.1
click at [233, 160] on div "A I: มะละกอ ของ ดี มะละกอ เป็น ผลไม้ ที่ คน ชอบ กิน มะละกอ มี ประโยชน์ มาก มะละ…" at bounding box center [294, 172] width 366 height 310
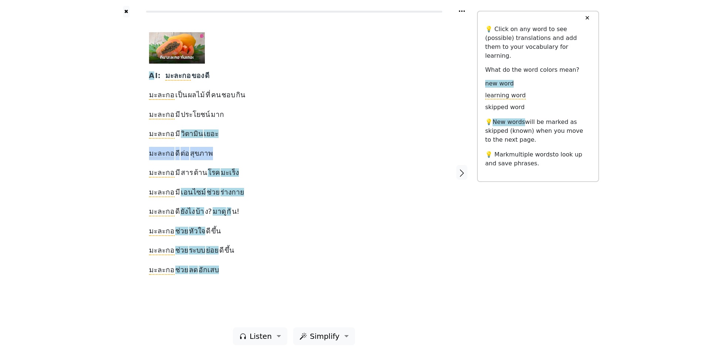
drag, startPoint x: 148, startPoint y: 154, endPoint x: 238, endPoint y: 149, distance: 90.0
click at [238, 149] on div "A I: มะละกอ ของ ดี มะละกอ เป็น ผลไม้ ที่ คน ชอบ กิน มะละกอ มี ประโยชน์ มาก มะละ…" at bounding box center [294, 172] width 305 height 310
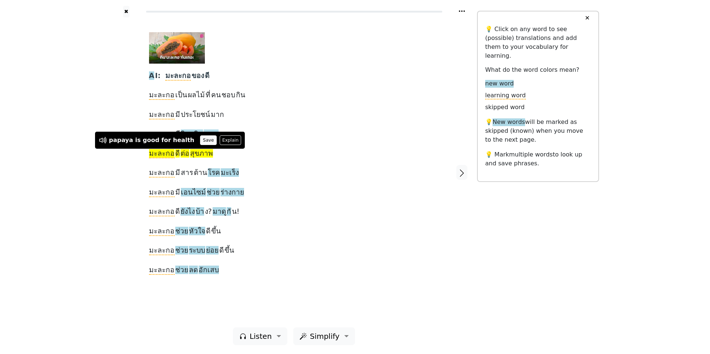
click at [200, 140] on button "Save" at bounding box center [208, 140] width 16 height 10
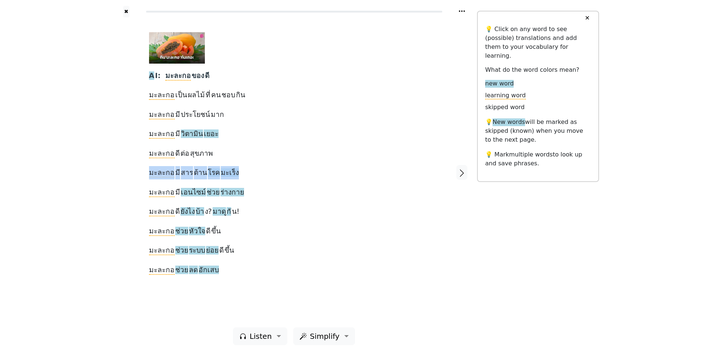
drag, startPoint x: 148, startPoint y: 173, endPoint x: 241, endPoint y: 172, distance: 93.3
click at [241, 172] on div "A I: มะละกอ ของ ดี มะละกอ เป็น ผลไม้ ที่ คน ชอบ กิน มะละกอ มี ประโยชน์ มาก มะละ…" at bounding box center [294, 172] width 305 height 310
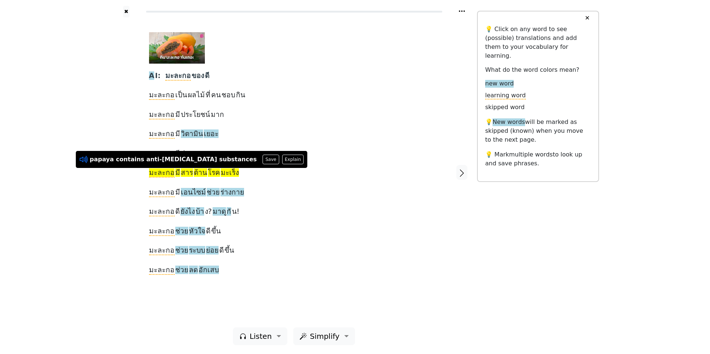
click at [81, 157] on icon at bounding box center [84, 160] width 10 height 10
click at [282, 183] on div "A I: มะละกอ ของ ดี มะละกอ เป็น ผลไม้ ที่ คน ชอบ กิน มะละกอ มี ประโยชน์ มาก มะละ…" at bounding box center [294, 154] width 290 height 245
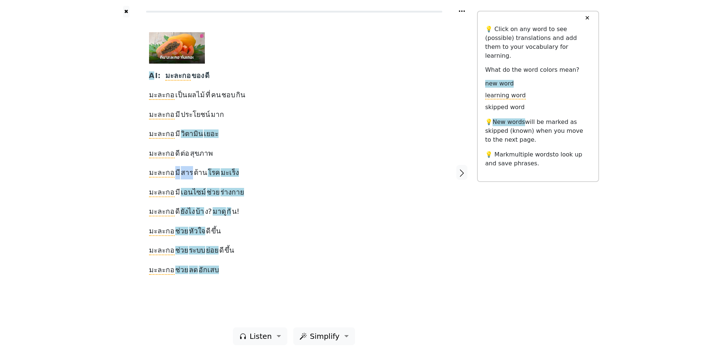
drag, startPoint x: 174, startPoint y: 171, endPoint x: 189, endPoint y: 176, distance: 16.3
click at [190, 176] on div "A I: มะละกอ ของ ดี มะละกอ เป็น ผลไม้ ที่ คน ชอบ กิน มะละกอ มี ประโยชน์ มาก มะละ…" at bounding box center [294, 154] width 290 height 245
click at [182, 158] on button "Save" at bounding box center [187, 160] width 16 height 10
click at [113, 181] on div at bounding box center [126, 172] width 31 height 310
drag, startPoint x: 191, startPoint y: 173, endPoint x: 234, endPoint y: 175, distance: 43.3
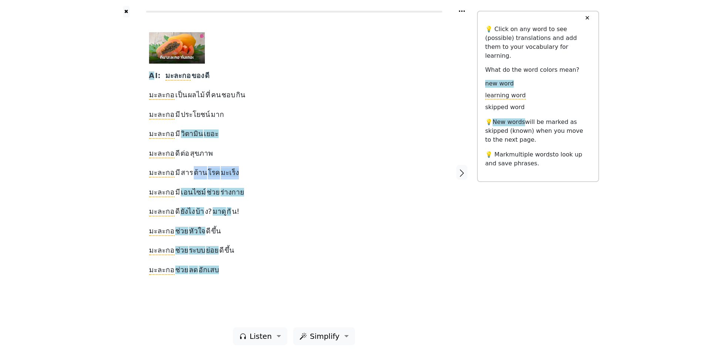
click at [234, 175] on div "A I: มะละกอ ของ ดี มะละกอ เป็น ผลไม้ ที่ คน ชอบ กิน มะละกอ มี ประโยชน์ มาก มะละ…" at bounding box center [294, 154] width 290 height 245
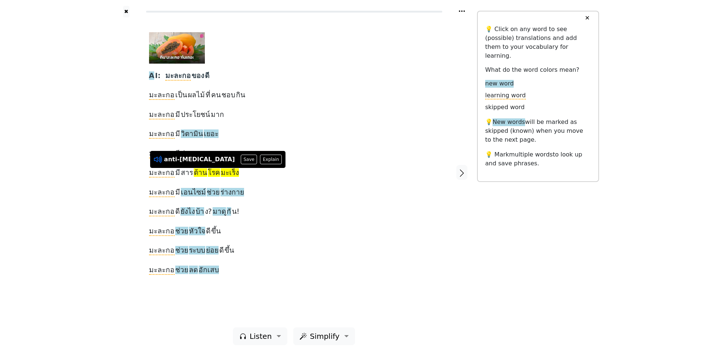
click at [156, 159] on icon at bounding box center [158, 160] width 10 height 10
click at [241, 159] on button "Save" at bounding box center [249, 160] width 16 height 10
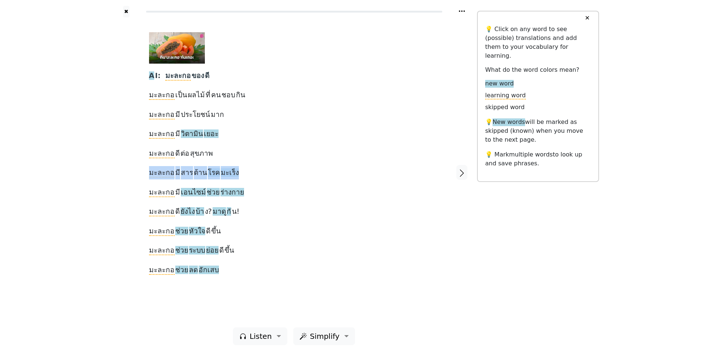
drag, startPoint x: 144, startPoint y: 173, endPoint x: 233, endPoint y: 174, distance: 89.9
click at [233, 174] on div "A I: มะละกอ ของ ดี มะละกอ เป็น ผลไม้ ที่ คน ชอบ กิน มะละกอ มี ประโยชน์ มาก มะละ…" at bounding box center [294, 172] width 305 height 310
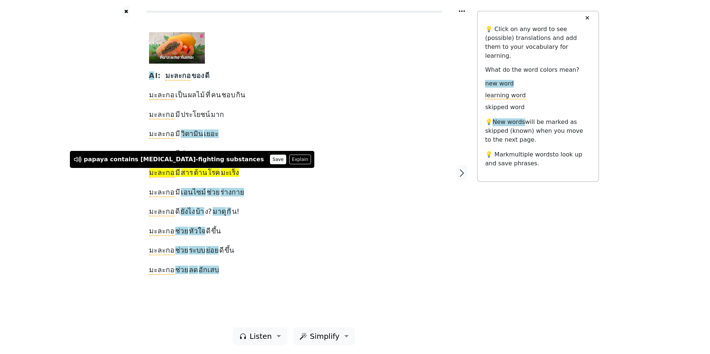
click at [270, 159] on button "Save" at bounding box center [278, 160] width 16 height 10
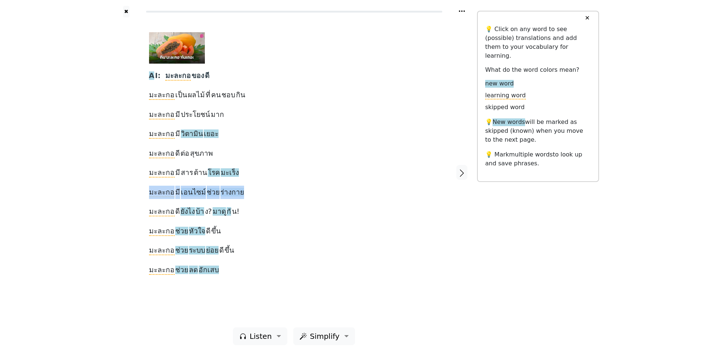
drag, startPoint x: 148, startPoint y: 193, endPoint x: 250, endPoint y: 198, distance: 102.6
click at [250, 198] on div "A I: มะละกอ ของ ดี มะละกอ เป็น ผลไม้ ที่ คน ชอบ กิน มะละกอ มี ประโยชน์ มาก มะละ…" at bounding box center [294, 172] width 305 height 310
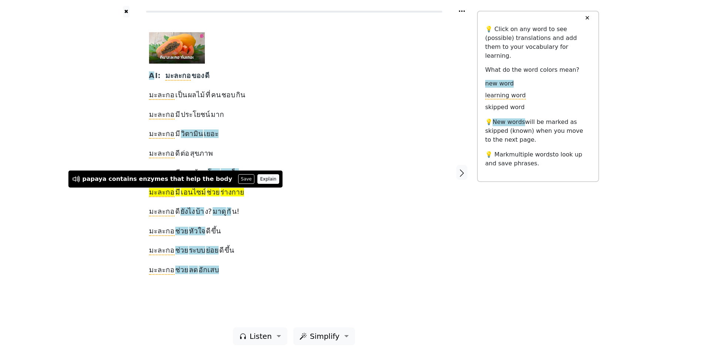
click at [258, 181] on button "Explain" at bounding box center [269, 179] width 22 height 10
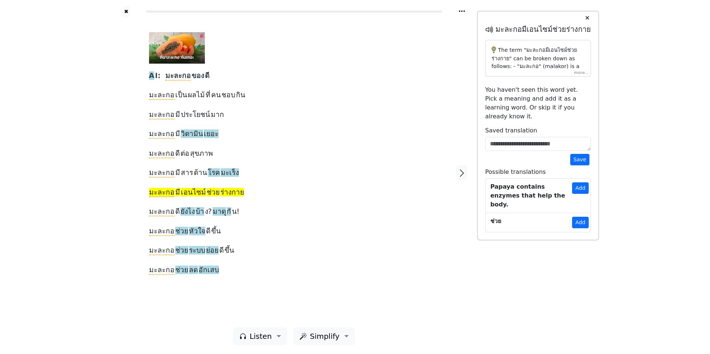
click at [581, 74] on div "The term "มะละกอมีเอนไซม์ช่วยร่างกาย" can be broken down as follows: - "มะละกอ"…" at bounding box center [538, 58] width 106 height 37
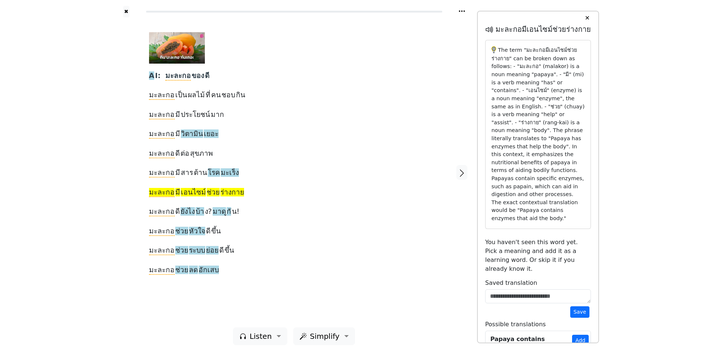
click at [498, 107] on p "The term "มะละกอมีเอนไซม์ช่วยร่างกาย" can be broken down as follows: - "มะละกอ"…" at bounding box center [538, 134] width 93 height 176
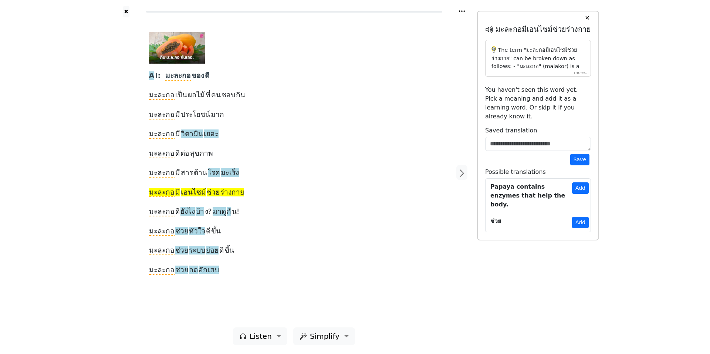
click at [629, 86] on div "✖ A I: มะละกอ ของ ดี มะละกอ เป็น ผลไม้ ที่ คน ชอบ กิน มะละกอ มี ประโยชน์ มาก มะ…" at bounding box center [355, 177] width 710 height 354
click at [582, 71] on div "The term "มะละกอมีเอนไซม์ช่วยร่างกาย" can be broken down as follows: - "มะละกอ"…" at bounding box center [538, 58] width 106 height 37
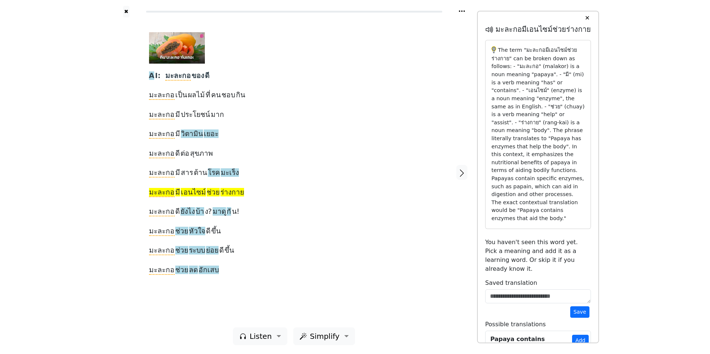
click at [606, 111] on div "✖ A I: มะละกอ ของ ดี มะละกอ เป็น ผลไม้ ที่ คน ชอบ กิน มะละกอ มี ประโยชน์ มาก มะ…" at bounding box center [355, 177] width 710 height 354
click at [586, 15] on button "✕" at bounding box center [588, 17] width 14 height 13
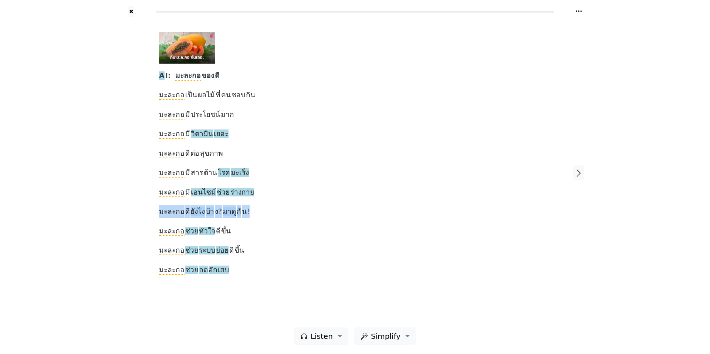
drag, startPoint x: 156, startPoint y: 211, endPoint x: 264, endPoint y: 212, distance: 108.4
click at [264, 212] on div "A I: มะละกอ ของ ดี มะละกอ เป็น ผลไม้ ที่ คน ชอบ กิน มะละกอ มี ประโยชน์ มาก มะละ…" at bounding box center [355, 172] width 407 height 310
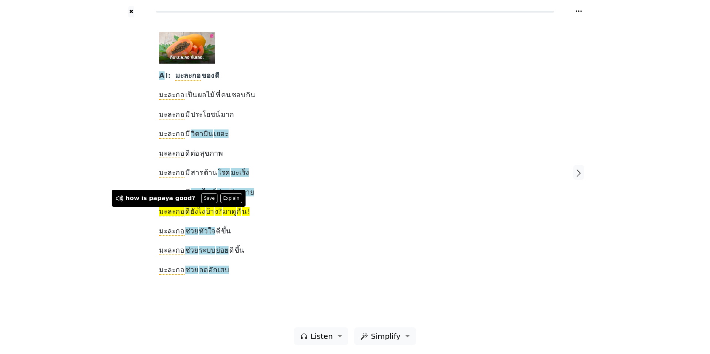
click at [265, 212] on div "A I: มะละกอ ของ ดี มะละกอ เป็น ผลไม้ ที่ คน ชอบ กิน มะละกอ มี ประโยชน์ มาก มะละ…" at bounding box center [355, 154] width 392 height 245
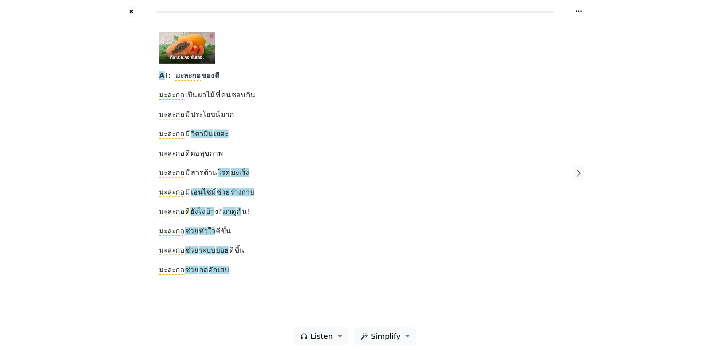
click at [186, 210] on span "ดี" at bounding box center [187, 211] width 4 height 9
click at [192, 211] on span "ยังไง" at bounding box center [198, 211] width 14 height 9
click at [197, 198] on button "Save" at bounding box center [202, 199] width 16 height 10
click at [208, 211] on span "บ้า" at bounding box center [210, 211] width 9 height 9
click at [209, 199] on button "Save" at bounding box center [213, 199] width 16 height 10
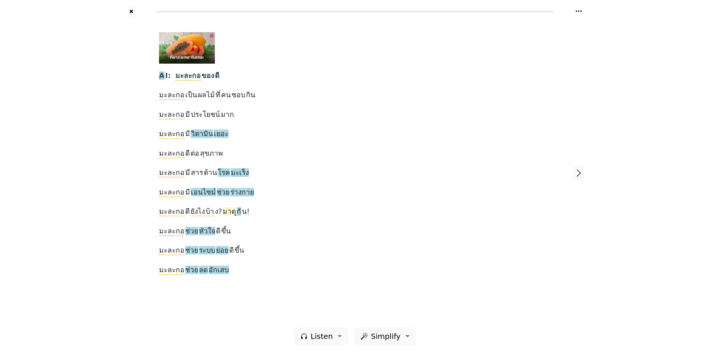
click at [227, 211] on span "มาด" at bounding box center [229, 211] width 13 height 9
drag, startPoint x: 253, startPoint y: 215, endPoint x: 243, endPoint y: 213, distance: 10.2
click at [242, 213] on div "A I: มะละกอ ของ ดี มะละกอ เป็น ผลไม้ ที่ คน ชอบ กิน มะละกอ มี ประโยชน์ มาก มะละ…" at bounding box center [355, 154] width 392 height 245
drag, startPoint x: 221, startPoint y: 210, endPoint x: 242, endPoint y: 213, distance: 20.5
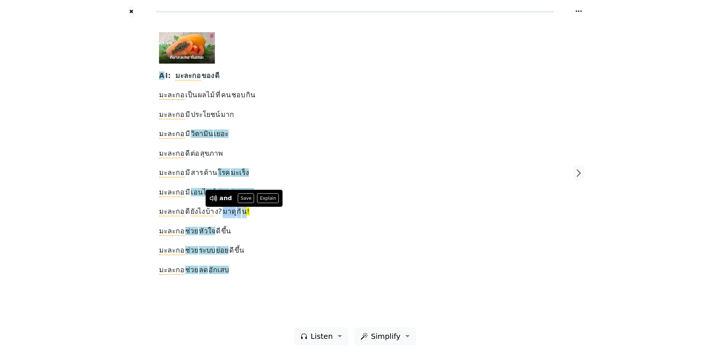
click at [242, 213] on div "A I: มะละกอ ของ ดี มะละกอ เป็น ผลไม้ ที่ คน ชอบ กิน มะละกอ มี ประโยชน์ มาก มะละ…" at bounding box center [355, 154] width 392 height 245
click at [233, 196] on button "Save" at bounding box center [241, 199] width 16 height 10
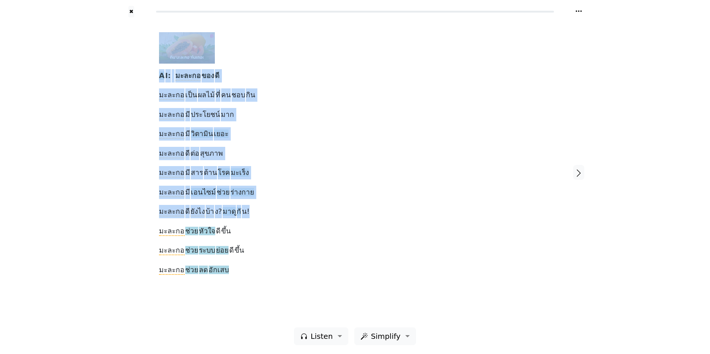
drag, startPoint x: 150, startPoint y: 211, endPoint x: 264, endPoint y: 213, distance: 114.0
click at [265, 213] on div "A I: มะละกอ ของ ดี มะละกอ เป็น ผลไม้ ที่ คน ชอบ กิน มะละกอ มี ประโยชน์ มาก มะละ…" at bounding box center [355, 172] width 488 height 310
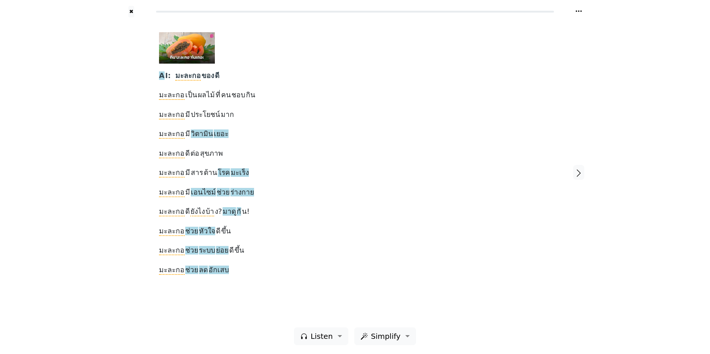
click at [264, 212] on div "A I: มะละกอ ของ ดี มะละกอ เป็น ผลไม้ ที่ คน ชอบ กิน มะละกอ มี ประโยชน์ มาก มะละ…" at bounding box center [355, 154] width 392 height 245
drag, startPoint x: 158, startPoint y: 211, endPoint x: 244, endPoint y: 209, distance: 86.6
click at [244, 209] on div "A I: มะละกอ ของ ดี มะละกอ เป็น ผลไม้ ที่ คน ชอบ กิน มะละกอ มี ประโยชน์ มาก มะละ…" at bounding box center [355, 172] width 407 height 310
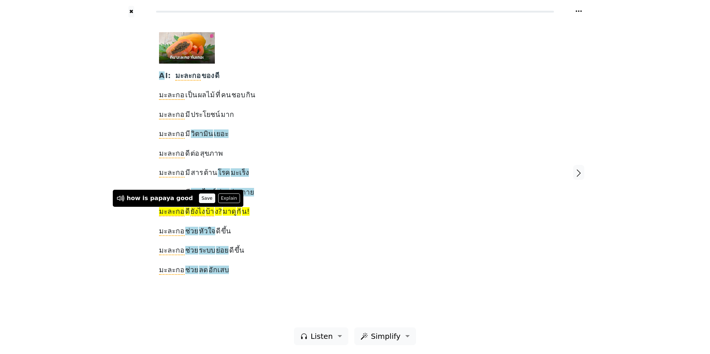
click at [199, 197] on button "Save" at bounding box center [207, 199] width 16 height 10
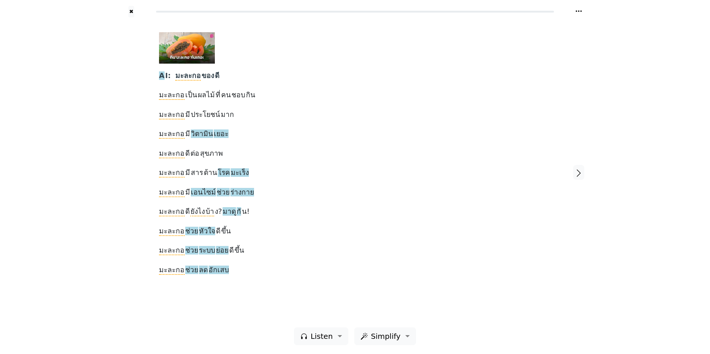
click at [272, 236] on div "A I: มะละกอ ของ ดี มะละกอ เป็น ผลไม้ ที่ คน ชอบ กิน มะละกอ มี ประโยชน์ มาก มะละ…" at bounding box center [355, 154] width 392 height 245
drag, startPoint x: 156, startPoint y: 231, endPoint x: 246, endPoint y: 233, distance: 90.7
click at [246, 233] on div "A I: มะละกอ ของ ดี มะละกอ เป็น ผลไม้ ที่ คน ชอบ กิน มะละกอ มี ประโยชน์ มาก มะละ…" at bounding box center [355, 172] width 407 height 310
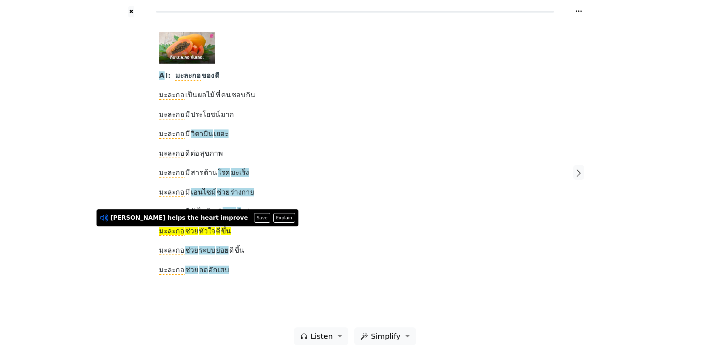
click at [105, 218] on icon at bounding box center [105, 218] width 10 height 10
click at [245, 240] on div "A I: มะละกอ ของ ดี มะละกอ เป็น ผลไม้ ที่ คน ชอบ กิน มะละกอ มี ประโยชน์ มาก มะละ…" at bounding box center [355, 154] width 392 height 245
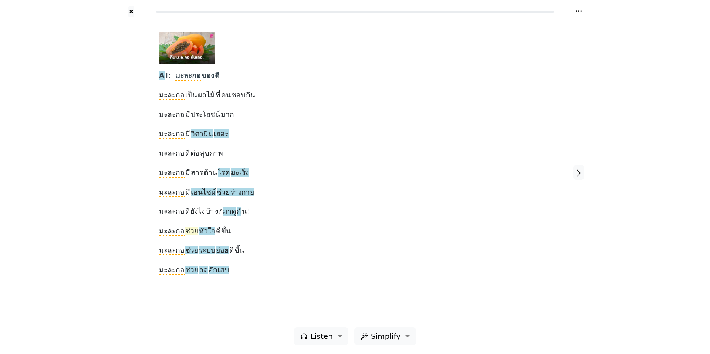
click at [191, 231] on span "ช่วย" at bounding box center [191, 231] width 13 height 9
click at [191, 216] on button "Save" at bounding box center [196, 218] width 16 height 10
click at [202, 233] on span "หัวใจ" at bounding box center [207, 231] width 16 height 9
click at [175, 217] on icon at bounding box center [174, 218] width 10 height 10
click at [208, 216] on button "Save" at bounding box center [212, 218] width 16 height 10
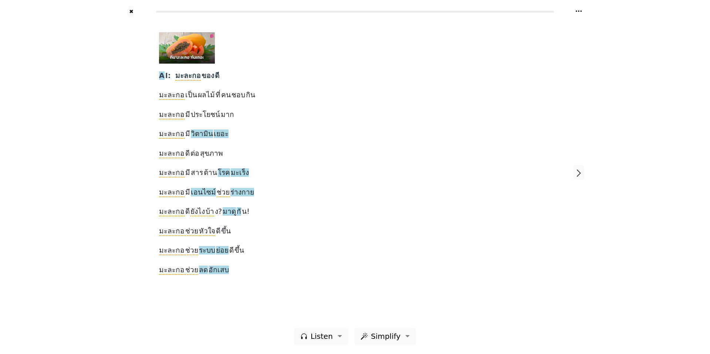
click at [216, 230] on div "A I: มะละกอ ของ ดี มะละกอ เป็น ผลไม้ ที่ คน ชอบ กิน มะละกอ มี ประโยชน์ มาก มะละ…" at bounding box center [355, 154] width 392 height 245
click at [216, 232] on span "ดี" at bounding box center [218, 231] width 4 height 9
drag, startPoint x: 215, startPoint y: 232, endPoint x: 229, endPoint y: 232, distance: 14.1
click at [229, 232] on div "A I: มะละกอ ของ ดี มะละกอ เป็น ผลไม้ ที่ คน ชอบ กิน มะละกอ มี ประโยชน์ มาก มะละ…" at bounding box center [355, 154] width 392 height 245
click at [228, 221] on button "Save" at bounding box center [235, 218] width 16 height 10
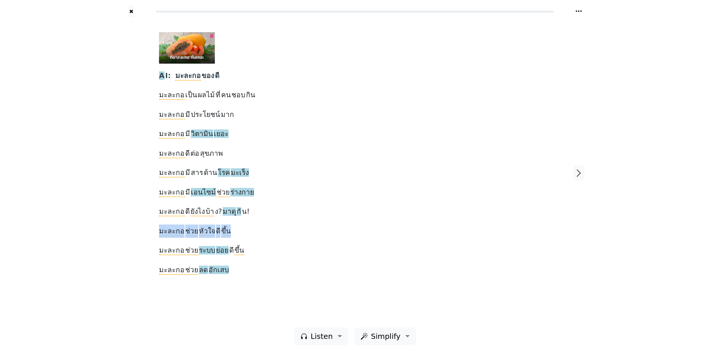
drag, startPoint x: 155, startPoint y: 230, endPoint x: 242, endPoint y: 233, distance: 86.3
click at [242, 233] on div "A I: มะละกอ ของ ดี มะละกอ เป็น ผลไม้ ที่ คน ชอบ กิน มะละกอ มี ประโยชน์ มาก มะละ…" at bounding box center [355, 172] width 407 height 310
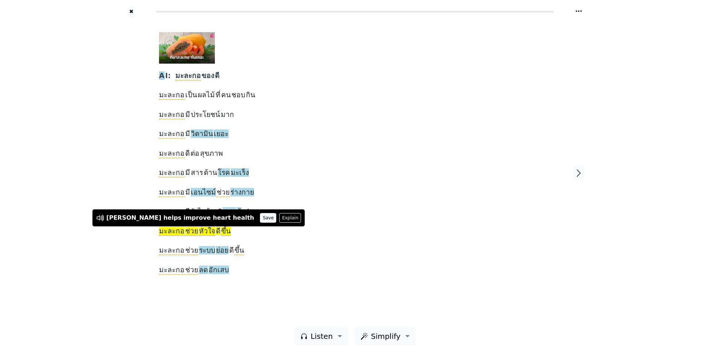
click at [260, 216] on button "Save" at bounding box center [268, 218] width 16 height 10
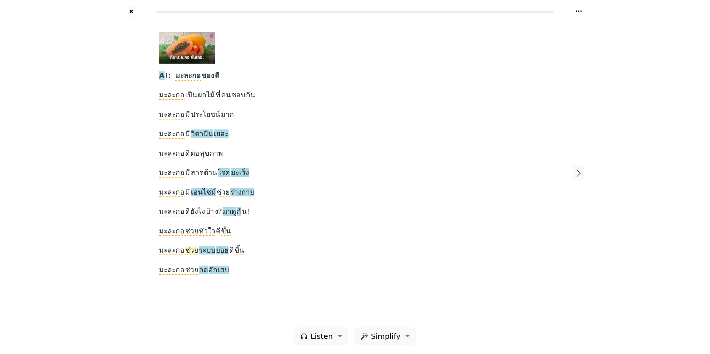
click at [192, 249] on span "ช่วย" at bounding box center [191, 250] width 13 height 9
click at [187, 252] on span "ช่วย" at bounding box center [191, 250] width 13 height 9
click at [202, 251] on span "ระบบ" at bounding box center [207, 250] width 16 height 9
click at [219, 251] on span "ย่อย" at bounding box center [222, 250] width 13 height 9
click at [235, 251] on span "ขึ้น" at bounding box center [240, 250] width 10 height 9
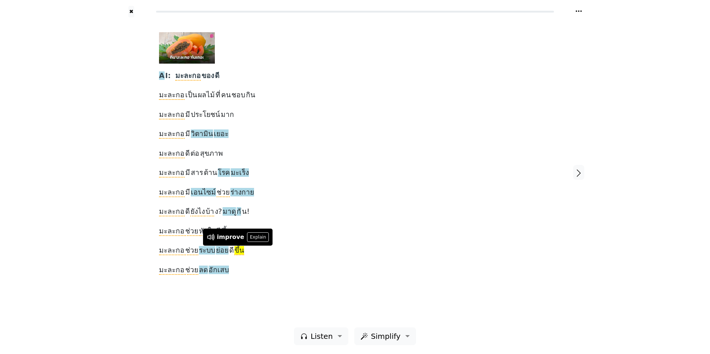
click at [235, 251] on span "ขึ้น" at bounding box center [240, 250] width 10 height 9
click at [268, 253] on div "A I: มะละกอ ของ ดี มะละกอ เป็น ผลไม้ ที่ คน ชอบ กิน มะละกอ มี ประโยชน์ มาก มะละ…" at bounding box center [355, 154] width 392 height 245
drag, startPoint x: 152, startPoint y: 249, endPoint x: 244, endPoint y: 251, distance: 92.5
click at [244, 251] on div "A I: มะละกอ ของ ดี มะละกอ เป็น ผลไม้ ที่ คน ชอบ กิน มะละกอ มี ประโยชน์ มาก มะละ…" at bounding box center [355, 172] width 407 height 310
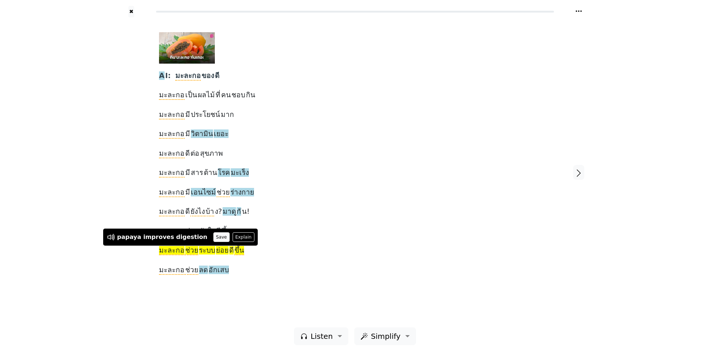
click at [214, 236] on button "Save" at bounding box center [222, 237] width 16 height 10
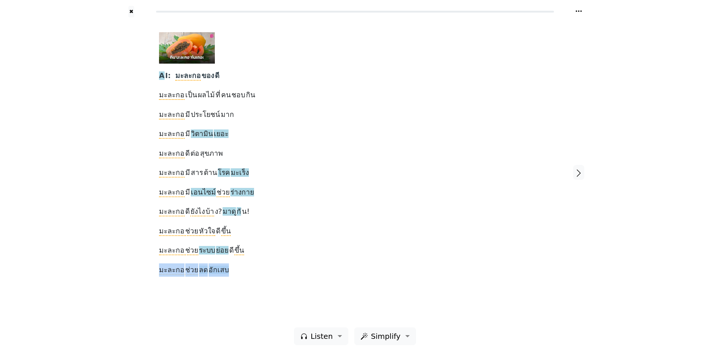
drag, startPoint x: 157, startPoint y: 271, endPoint x: 233, endPoint y: 276, distance: 75.7
click at [233, 276] on div "A I: มะละกอ ของ ดี มะละกอ เป็น ผลไม้ ที่ คน ชอบ กิน มะละกอ มี ประโยชน์ มาก มะละ…" at bounding box center [355, 172] width 407 height 310
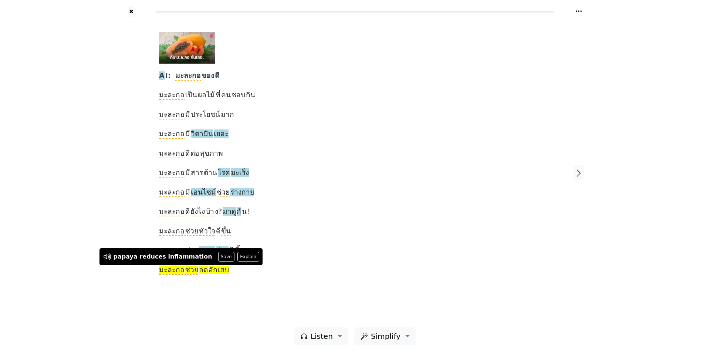
click at [233, 278] on div "A I: มะละกอ ของ ดี มะละกอ เป็น ผลไม้ ที่ คน ชอบ กิน มะละกอ มี ประโยชน์ มาก มะละ…" at bounding box center [355, 172] width 407 height 310
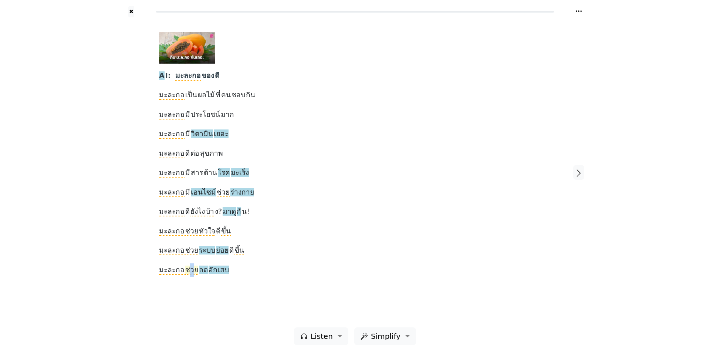
click at [190, 268] on span "ช่วย" at bounding box center [191, 270] width 13 height 9
click at [199, 269] on span "ลด" at bounding box center [203, 270] width 9 height 9
click at [199, 268] on span "ลด" at bounding box center [203, 270] width 9 height 9
drag, startPoint x: 183, startPoint y: 270, endPoint x: 203, endPoint y: 273, distance: 20.7
click at [203, 273] on div "A I: มะละกอ ของ ดี มะละกอ เป็น ผลไม้ ที่ คน ชอบ กิน มะละกอ มี ประโยชน์ มาก มะละ…" at bounding box center [355, 154] width 392 height 245
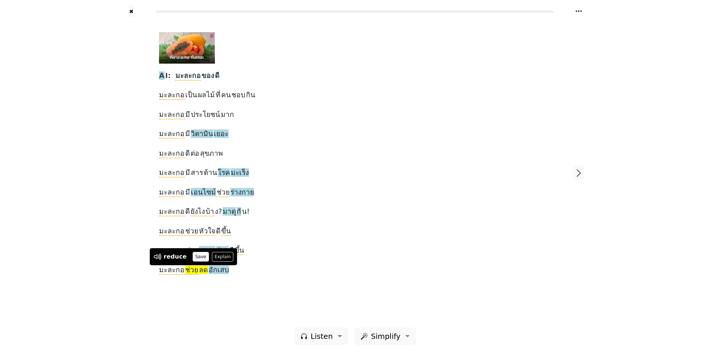
click at [196, 256] on button "Save" at bounding box center [201, 257] width 16 height 10
click at [214, 270] on span "อักเสบ" at bounding box center [219, 270] width 20 height 9
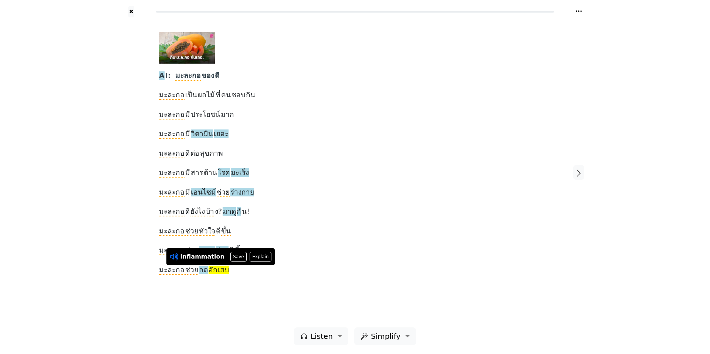
click at [174, 256] on icon at bounding box center [173, 257] width 6 height 6
click at [233, 256] on button "Save" at bounding box center [239, 257] width 16 height 10
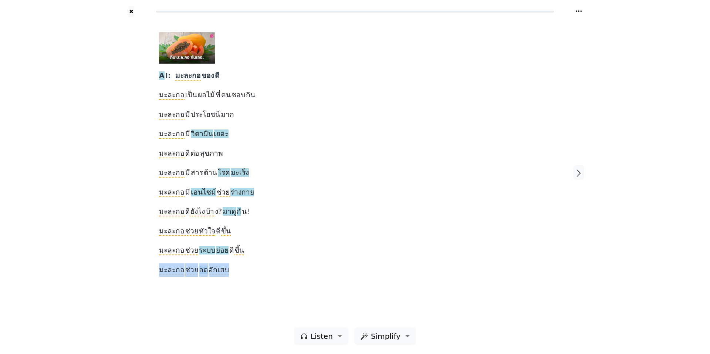
drag, startPoint x: 157, startPoint y: 269, endPoint x: 247, endPoint y: 272, distance: 90.0
click at [247, 272] on div "A I: มะละกอ ของ ดี มะละกอ เป็น ผลไม้ ที่ คน ชอบ กิน มะละกอ มี ประโยชน์ มาก มะละ…" at bounding box center [355, 172] width 407 height 310
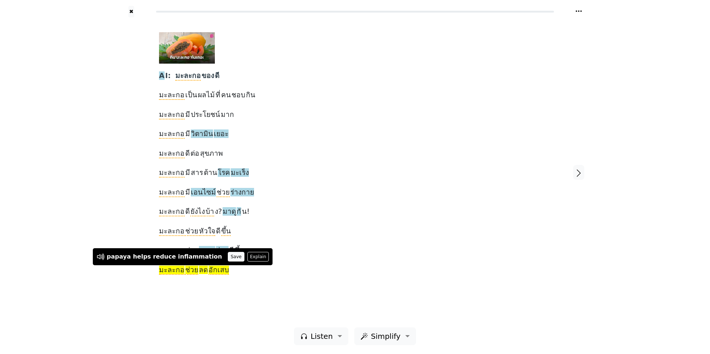
click at [228, 255] on button "Save" at bounding box center [236, 257] width 16 height 10
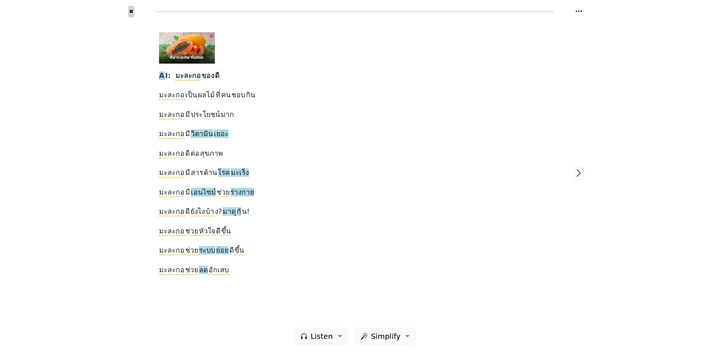
click at [131, 12] on button "✖" at bounding box center [131, 11] width 6 height 11
